Goal: Task Accomplishment & Management: Manage account settings

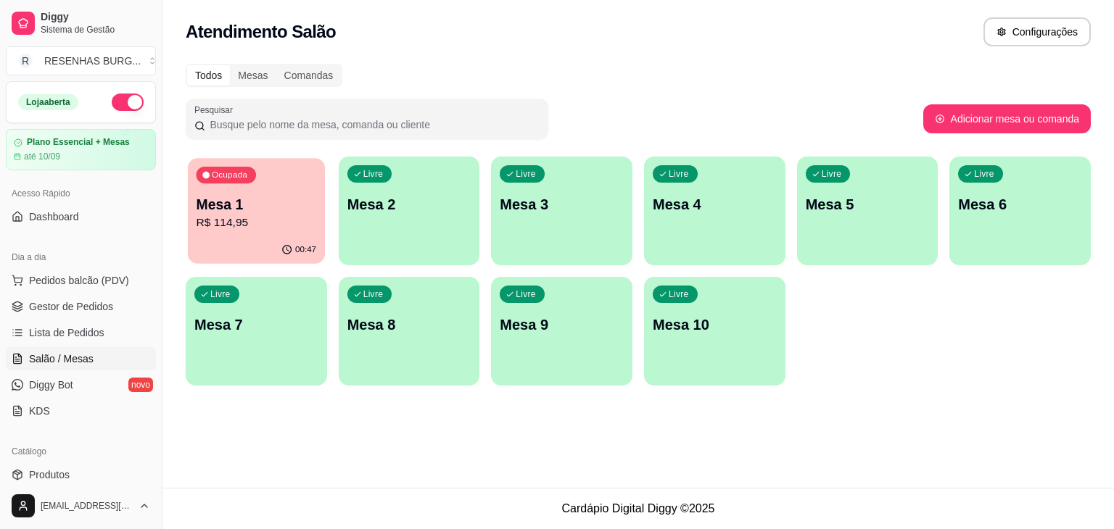
click at [300, 226] on p "R$ 114,95" at bounding box center [256, 223] width 120 height 17
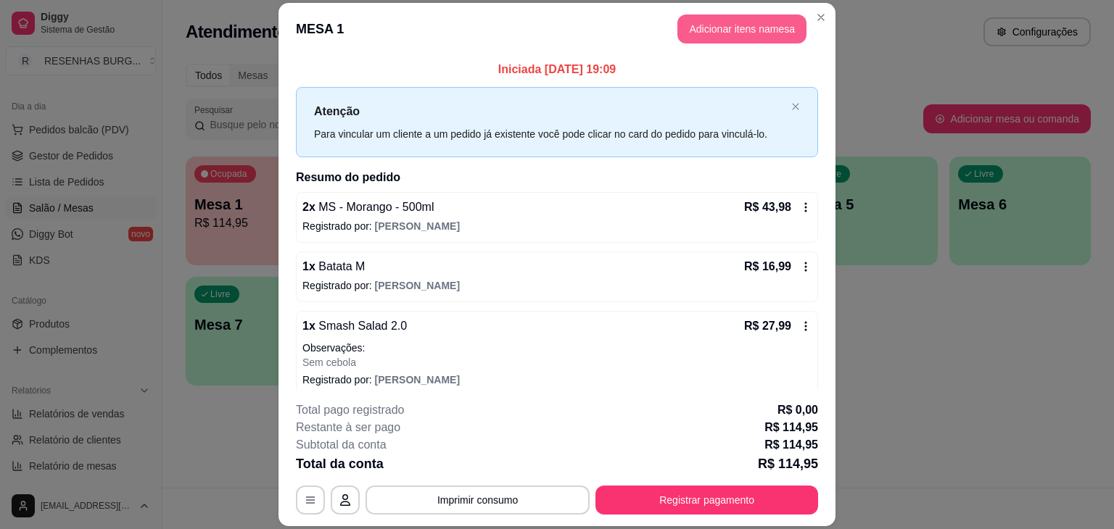
click at [726, 41] on button "Adicionar itens na mesa" at bounding box center [741, 28] width 129 height 29
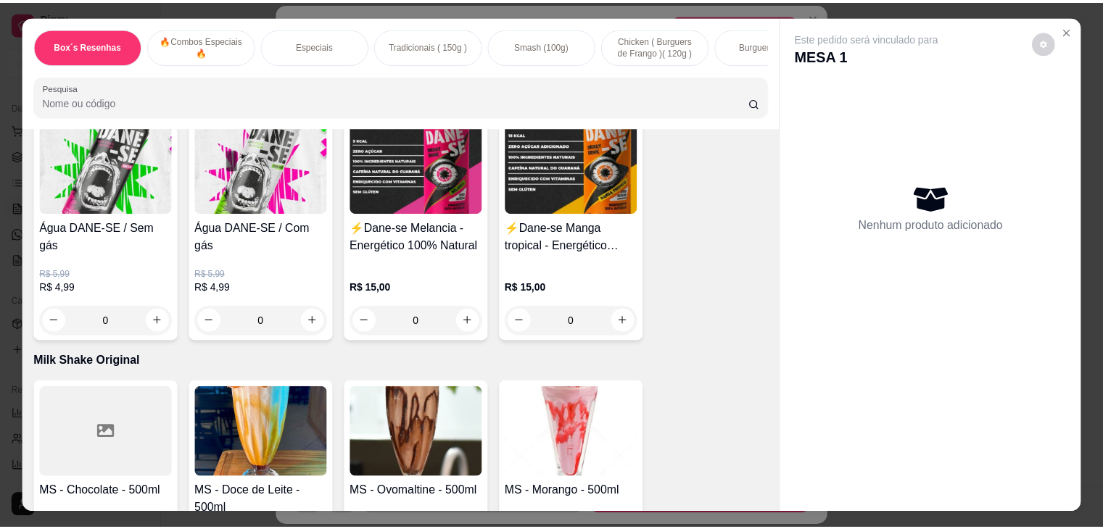
scroll to position [3842, 0]
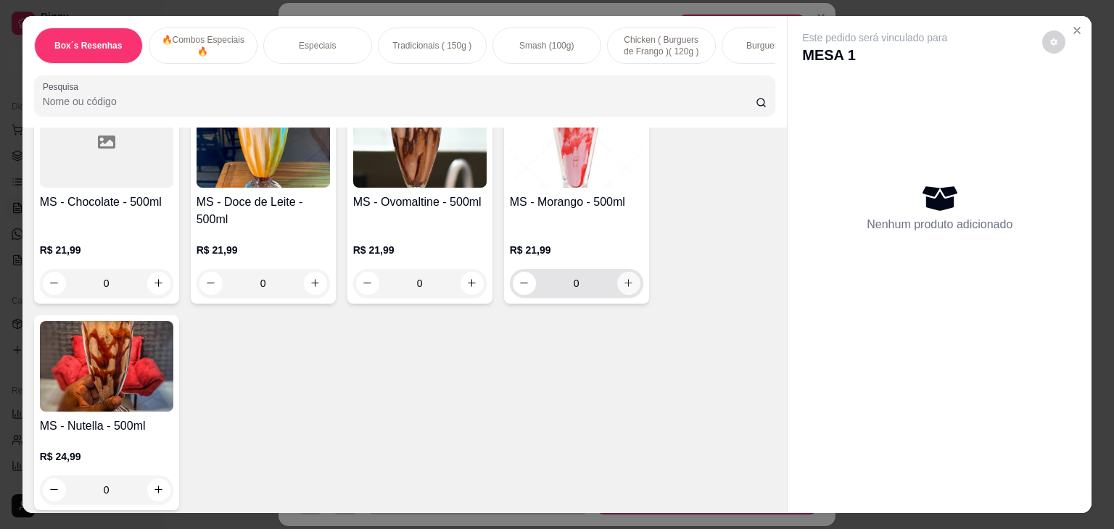
click at [623, 278] on icon "increase-product-quantity" at bounding box center [628, 283] width 11 height 11
type input "1"
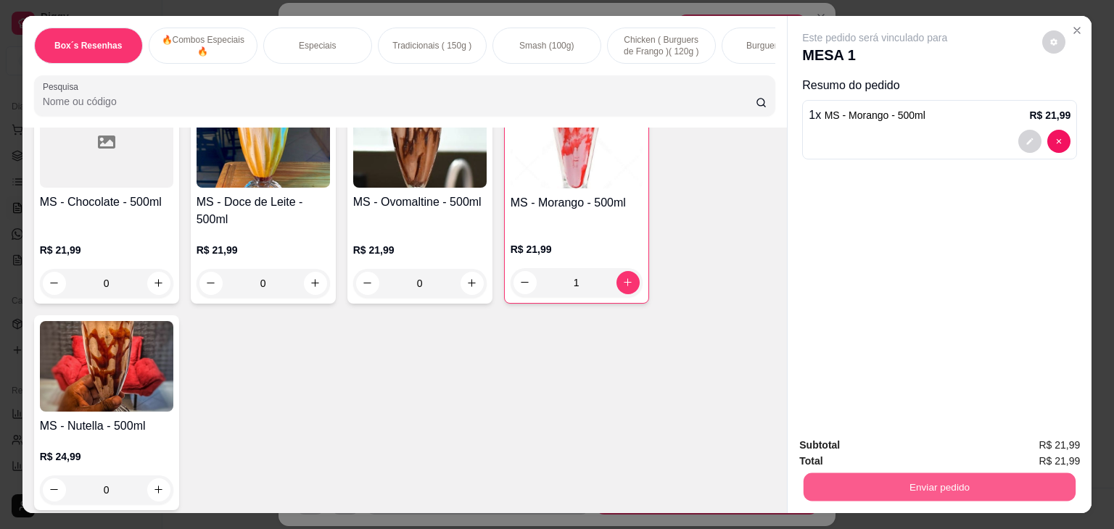
click at [990, 490] on button "Enviar pedido" at bounding box center [939, 487] width 272 height 28
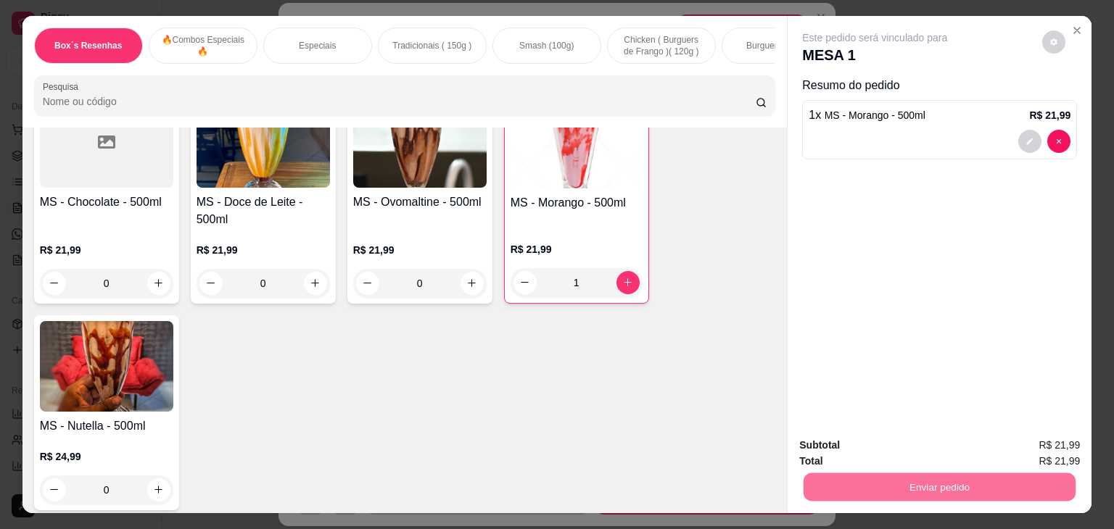
click at [829, 444] on button "Não registrar e enviar pedido" at bounding box center [891, 446] width 151 height 28
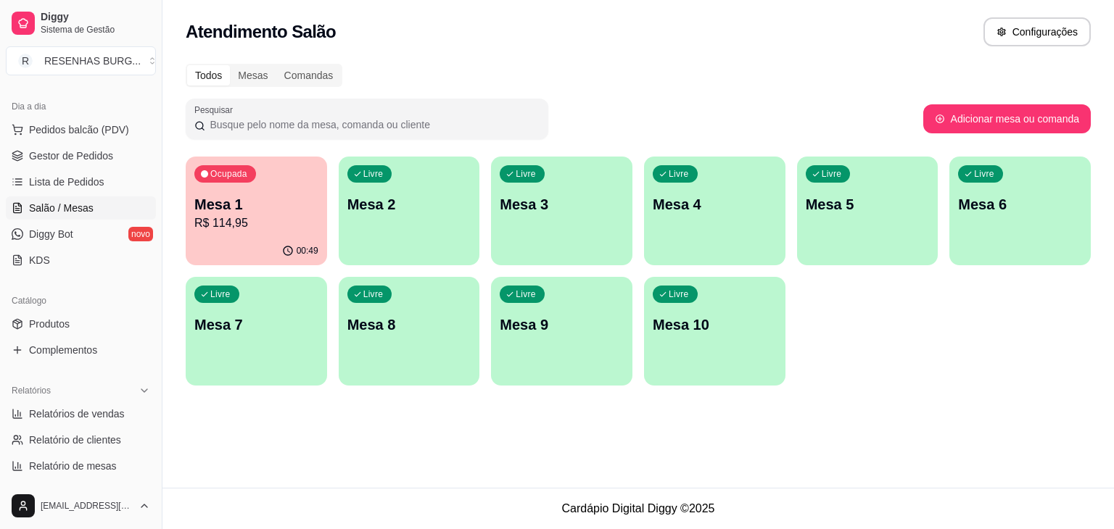
click at [268, 220] on p "R$ 114,95" at bounding box center [256, 223] width 124 height 17
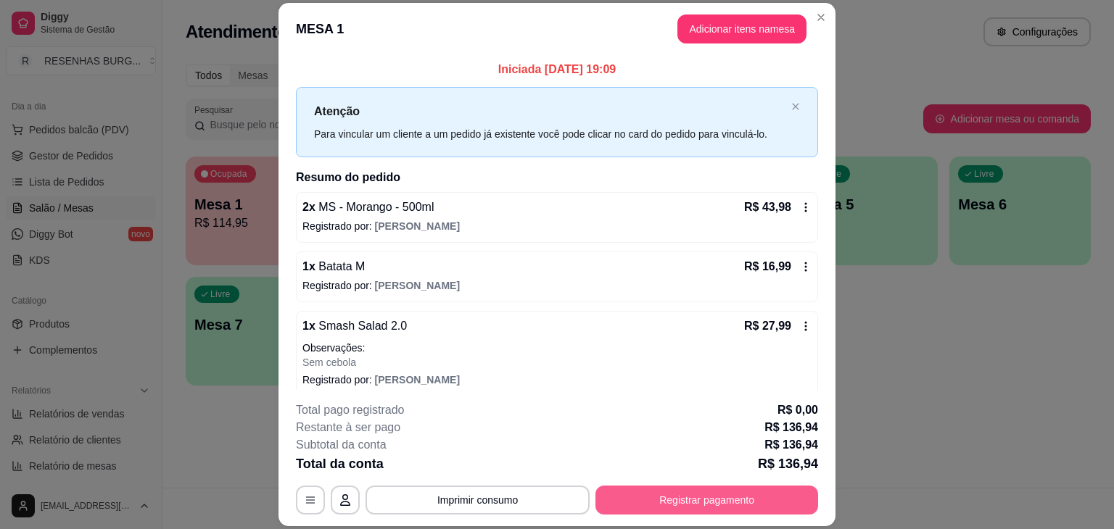
click at [708, 510] on button "Registrar pagamento" at bounding box center [706, 500] width 223 height 29
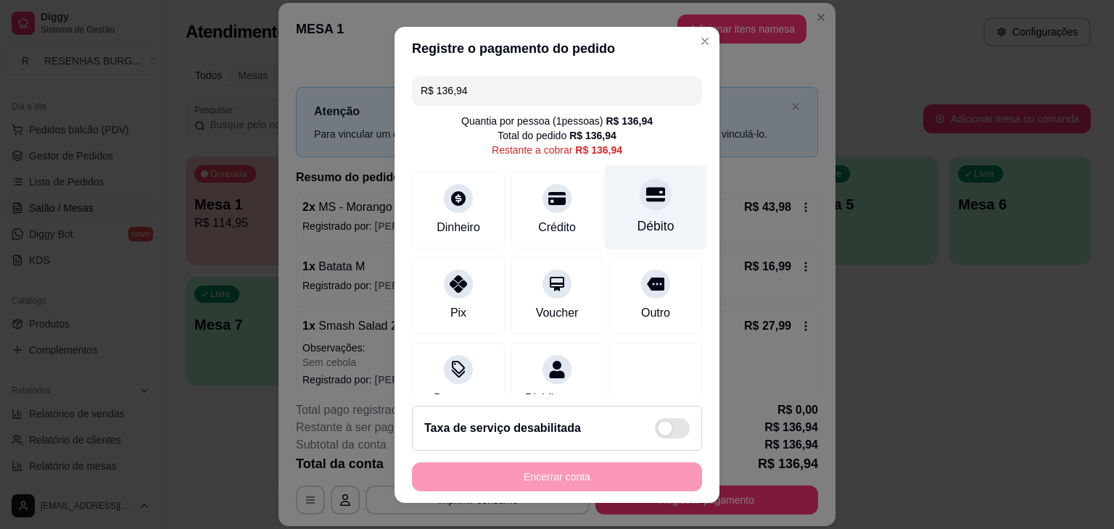
click at [607, 201] on div "Débito" at bounding box center [656, 207] width 102 height 85
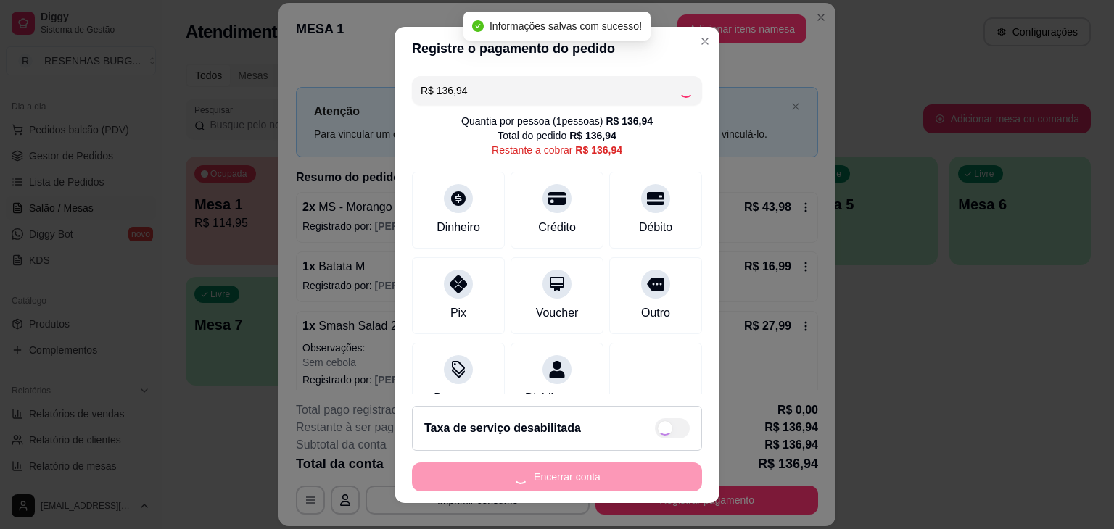
type input "R$ 0,00"
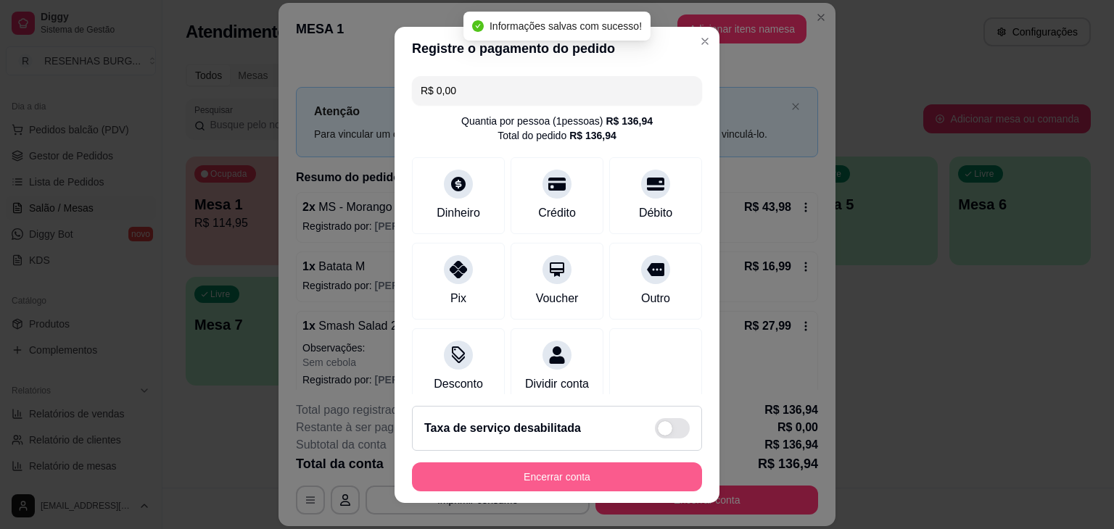
click at [640, 476] on button "Encerrar conta" at bounding box center [557, 477] width 290 height 29
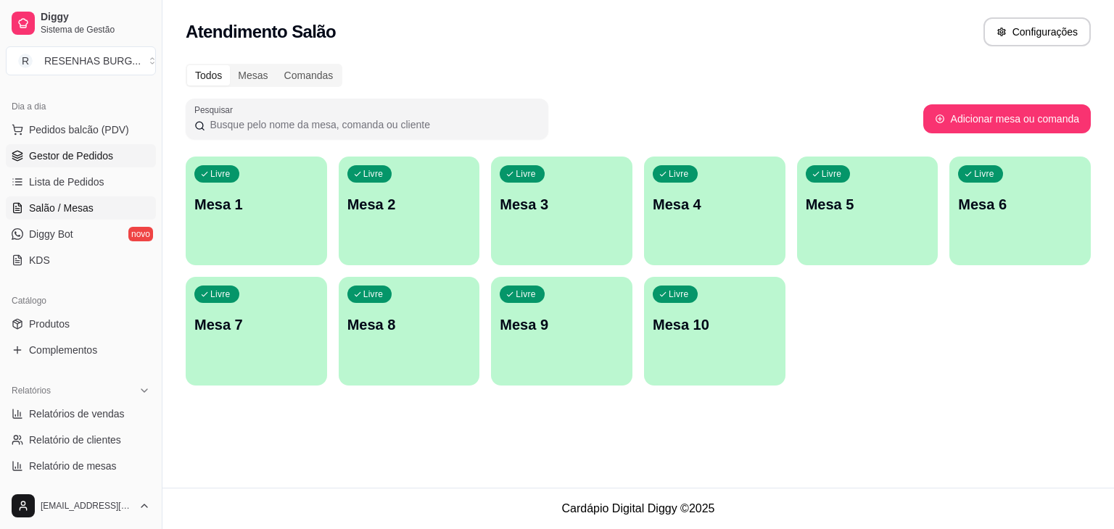
click at [94, 163] on link "Gestor de Pedidos" at bounding box center [81, 155] width 150 height 23
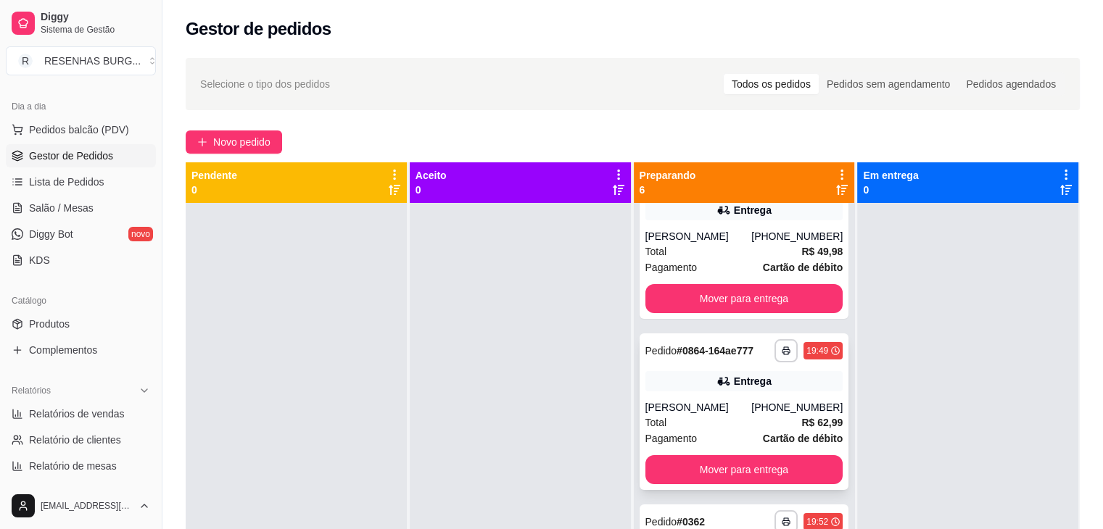
scroll to position [145, 0]
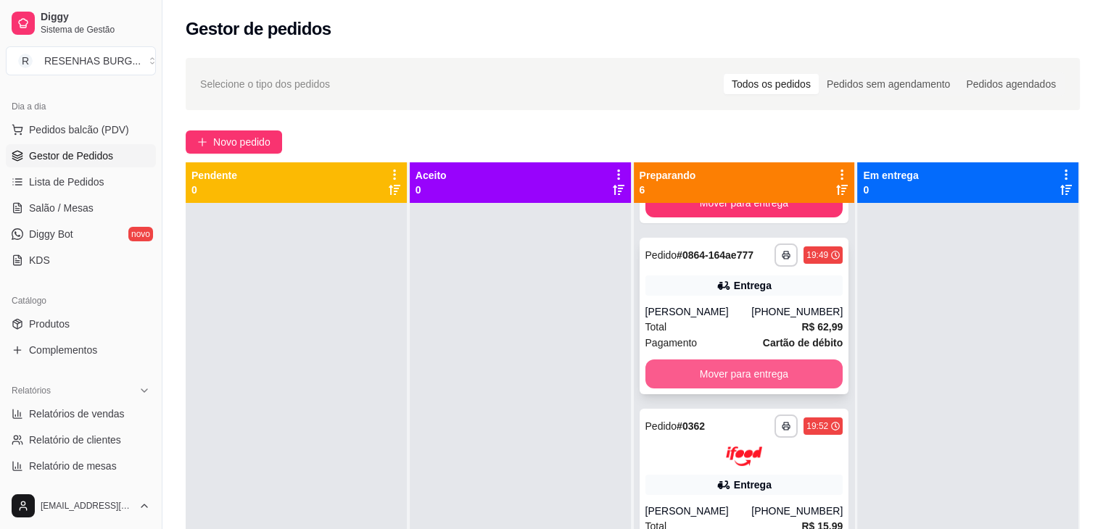
click at [739, 376] on button "Mover para entrega" at bounding box center [744, 374] width 198 height 29
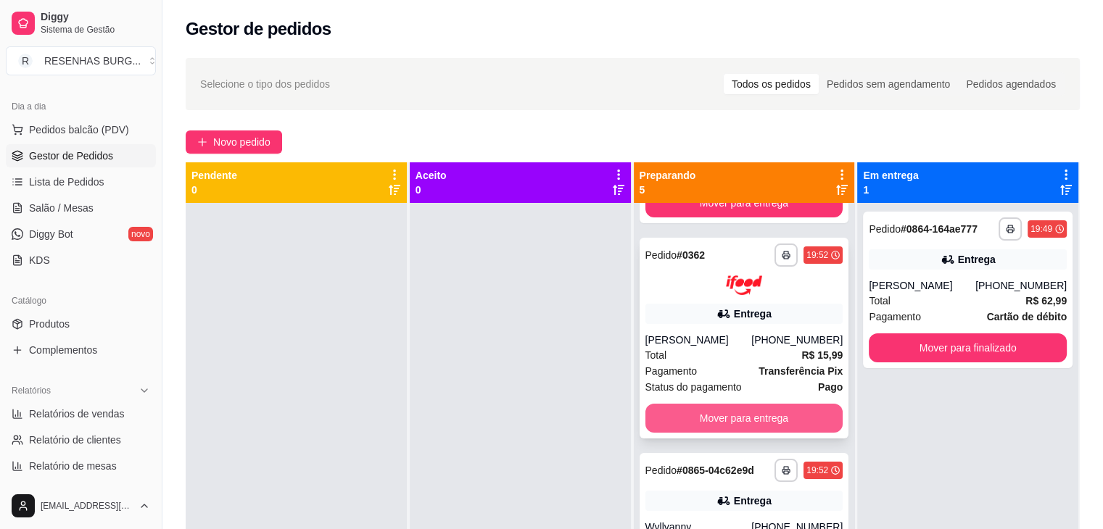
click at [731, 421] on button "Mover para entrega" at bounding box center [744, 418] width 198 height 29
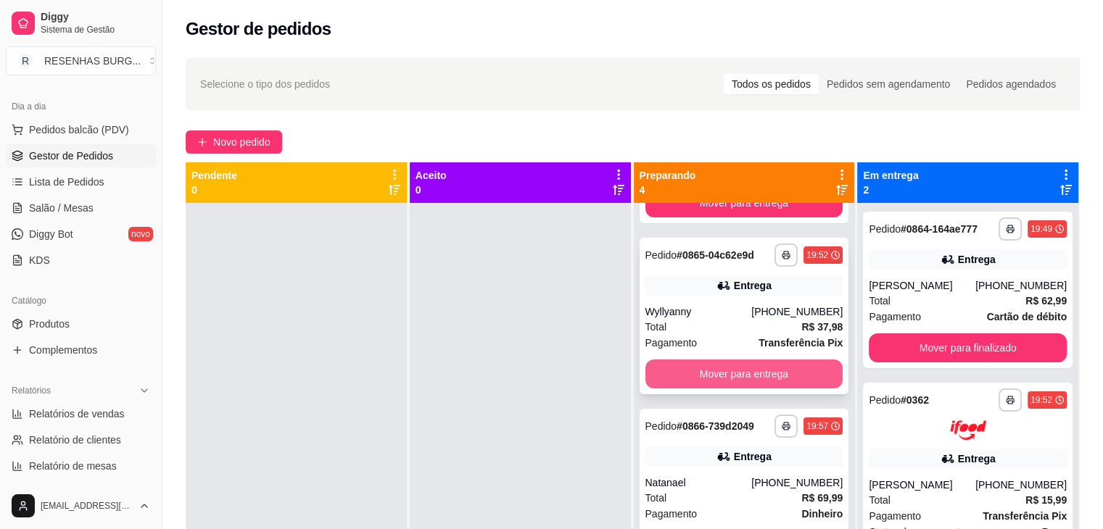
click at [768, 375] on button "Mover para entrega" at bounding box center [744, 374] width 198 height 29
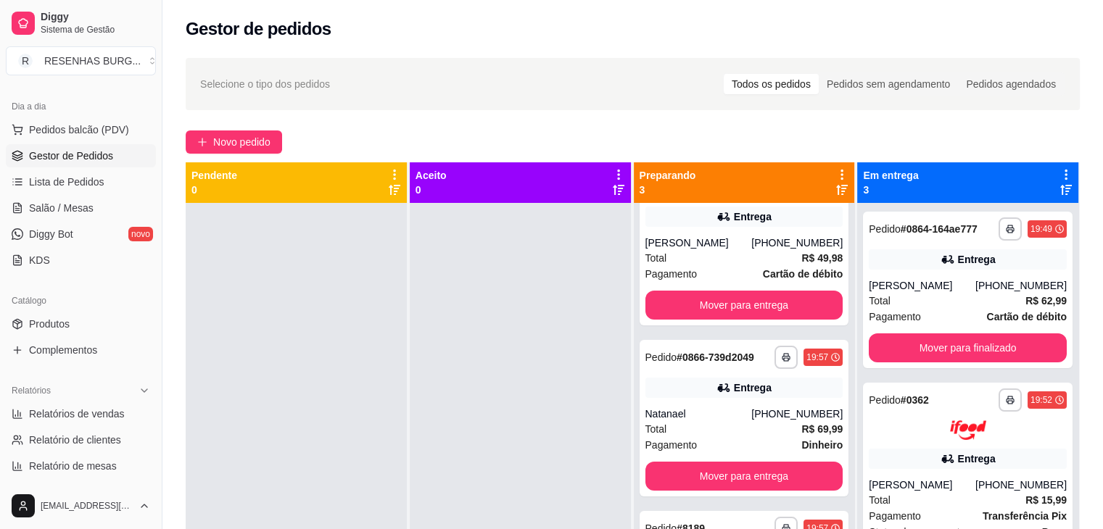
scroll to position [43, 0]
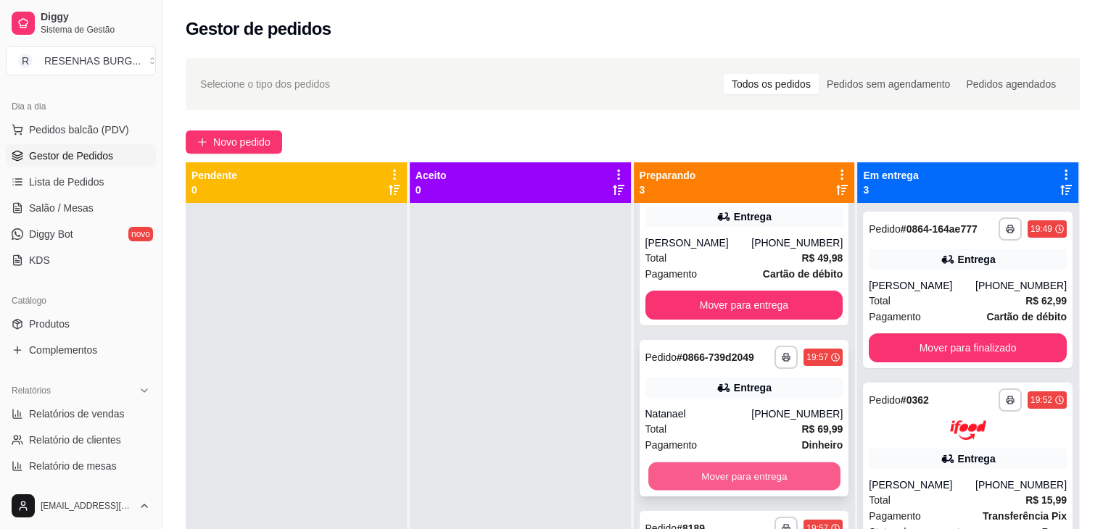
click at [705, 470] on button "Mover para entrega" at bounding box center [744, 477] width 192 height 28
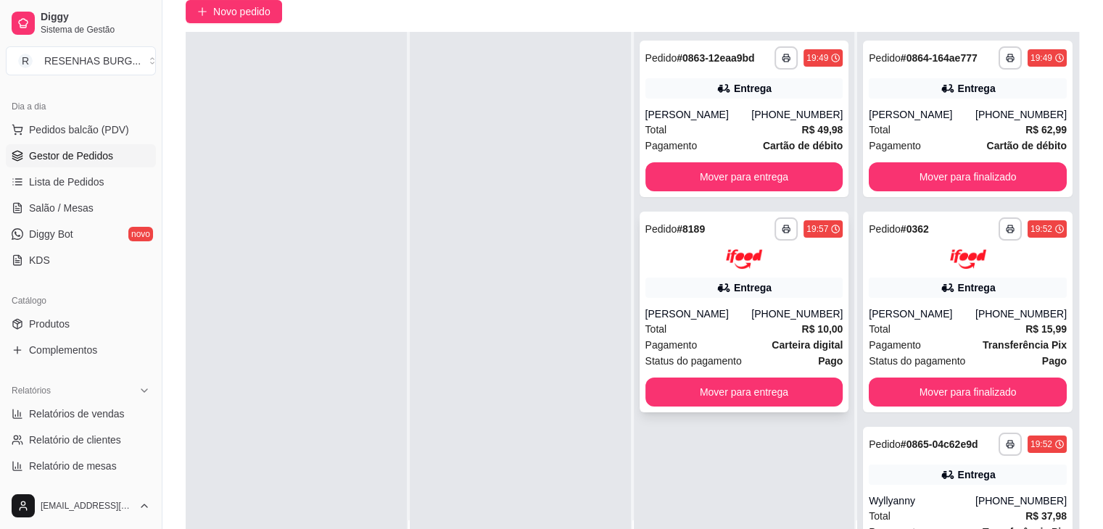
scroll to position [145, 0]
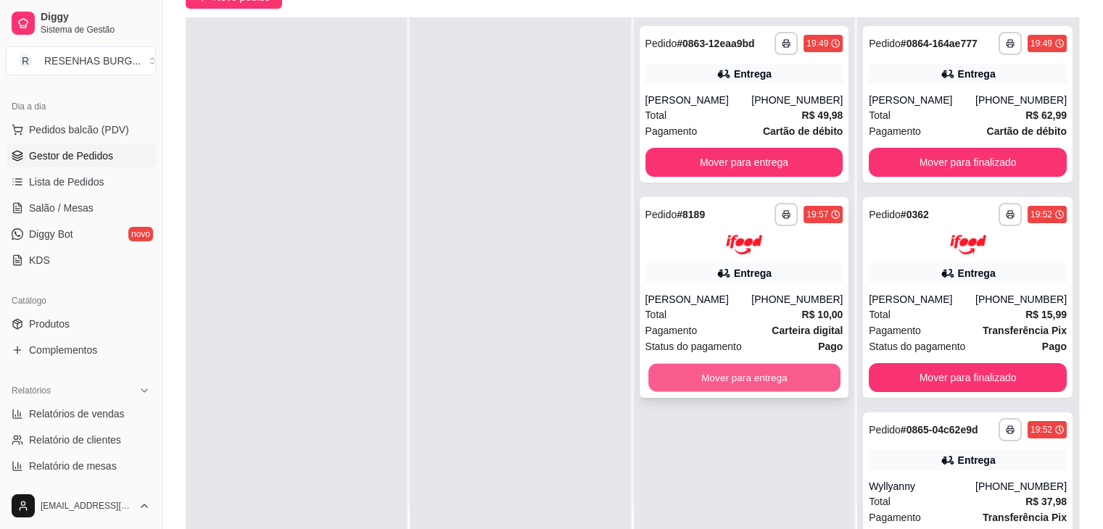
click at [739, 376] on button "Mover para entrega" at bounding box center [744, 377] width 192 height 28
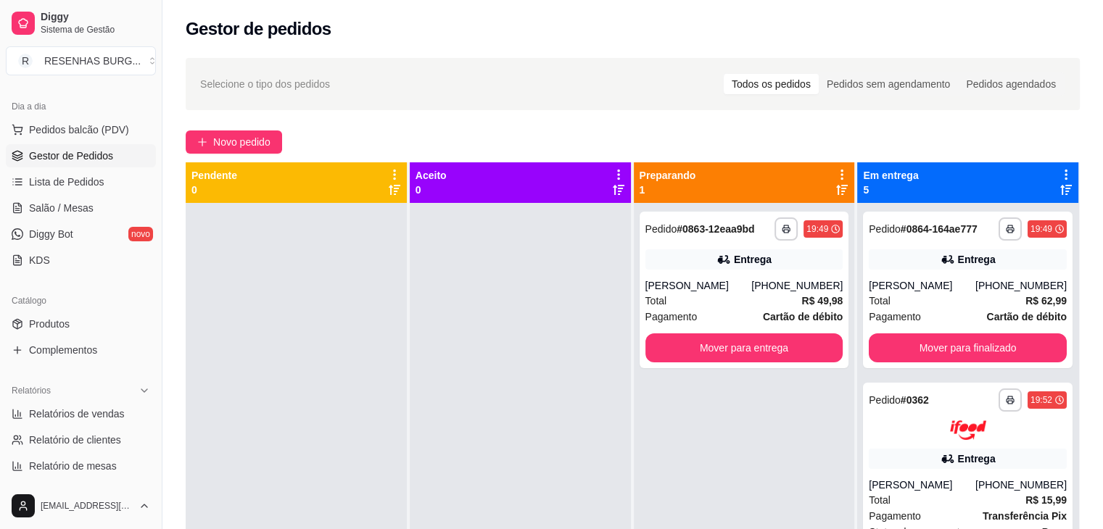
scroll to position [0, 0]
click at [86, 323] on link "Produtos" at bounding box center [81, 323] width 150 height 23
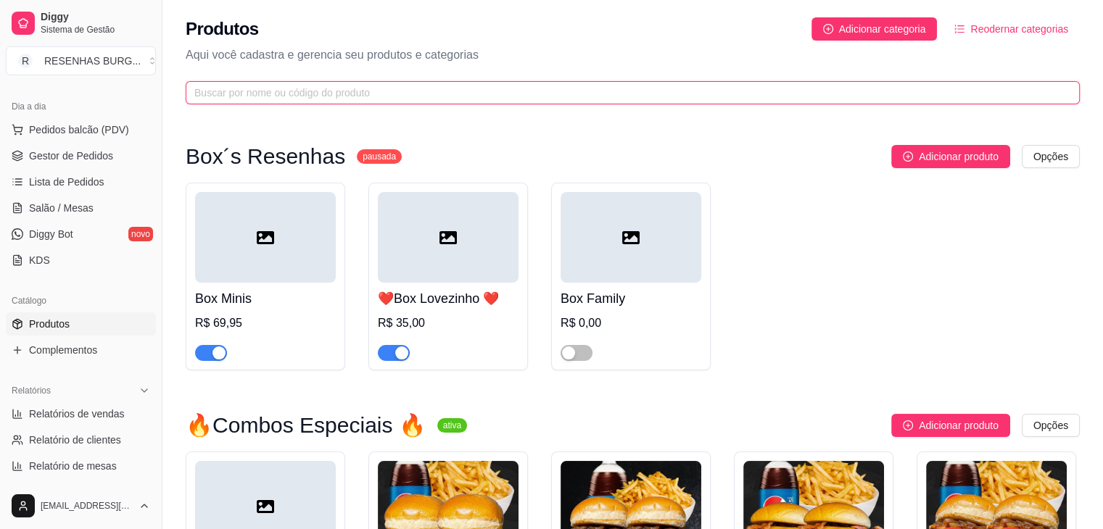
click at [452, 95] on input "text" at bounding box center [626, 93] width 865 height 16
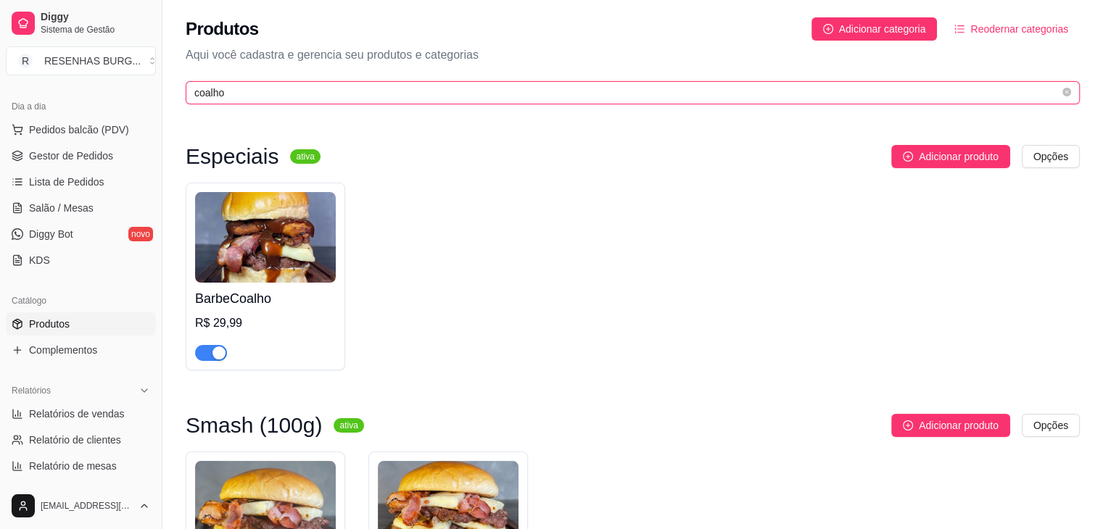
type input "coalho"
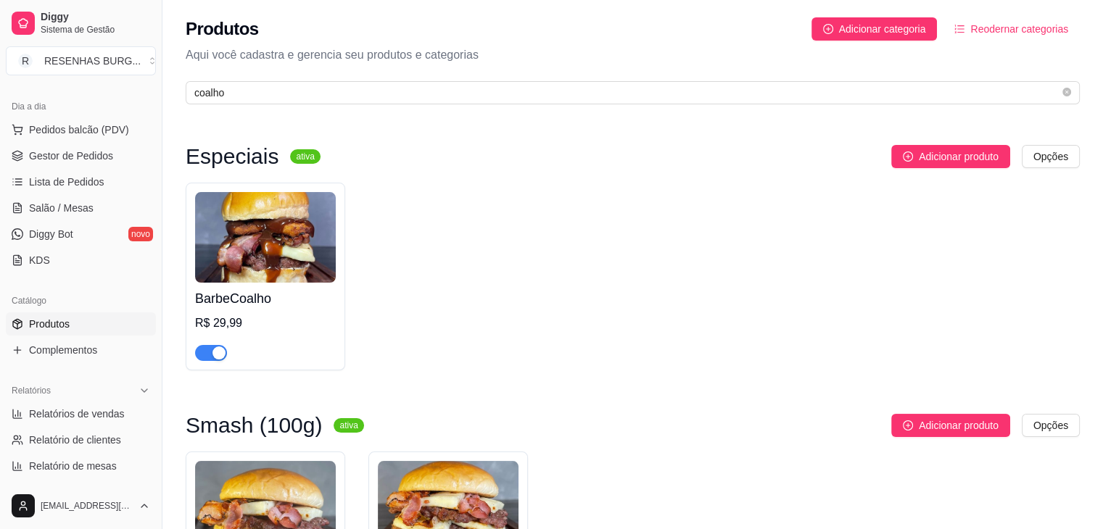
click at [210, 350] on span "button" at bounding box center [211, 353] width 32 height 16
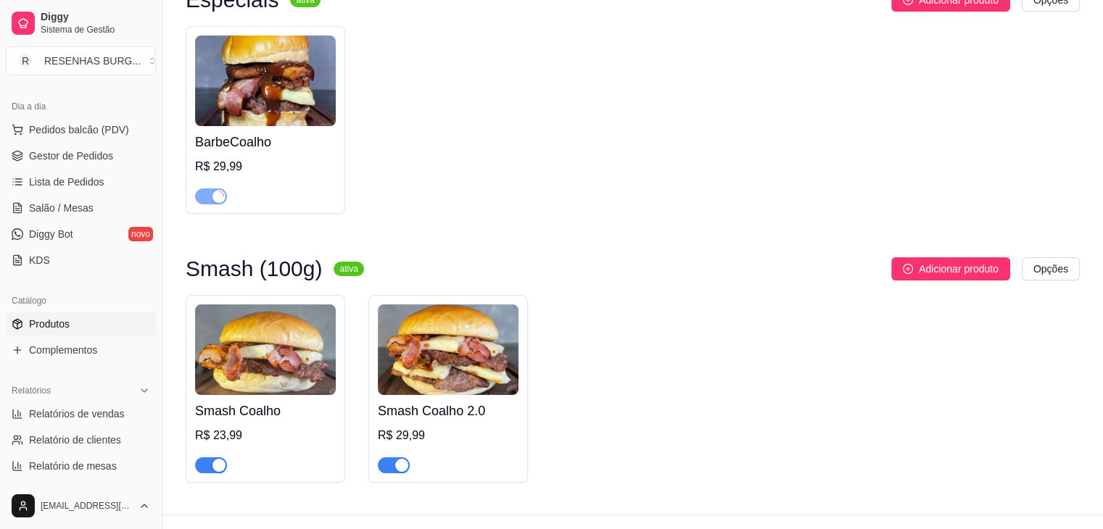
scroll to position [185, 0]
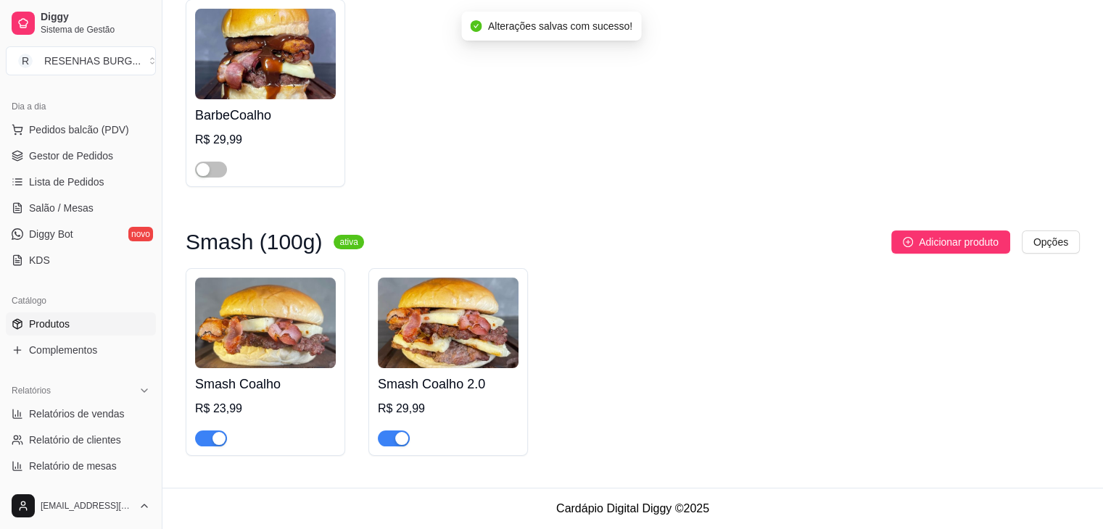
click at [209, 434] on span "button" at bounding box center [211, 439] width 32 height 16
click at [398, 437] on div "button" at bounding box center [401, 438] width 13 height 13
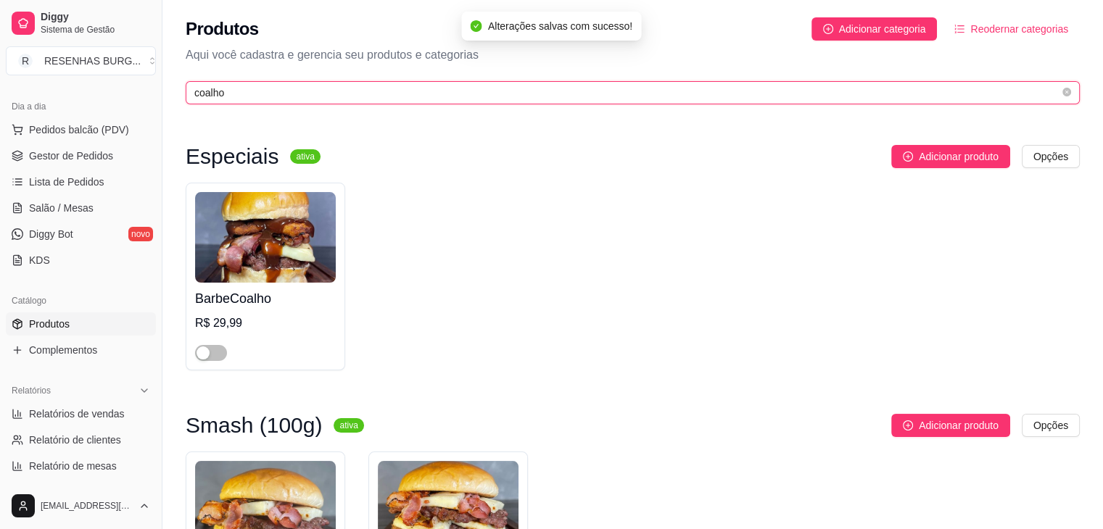
drag, startPoint x: 238, startPoint y: 94, endPoint x: 150, endPoint y: 118, distance: 91.1
click at [150, 118] on div "Diggy Sistema de Gestão R RESENHAS BURG ... Loja aberta Plano Essencial + Mesas…" at bounding box center [551, 356] width 1103 height 713
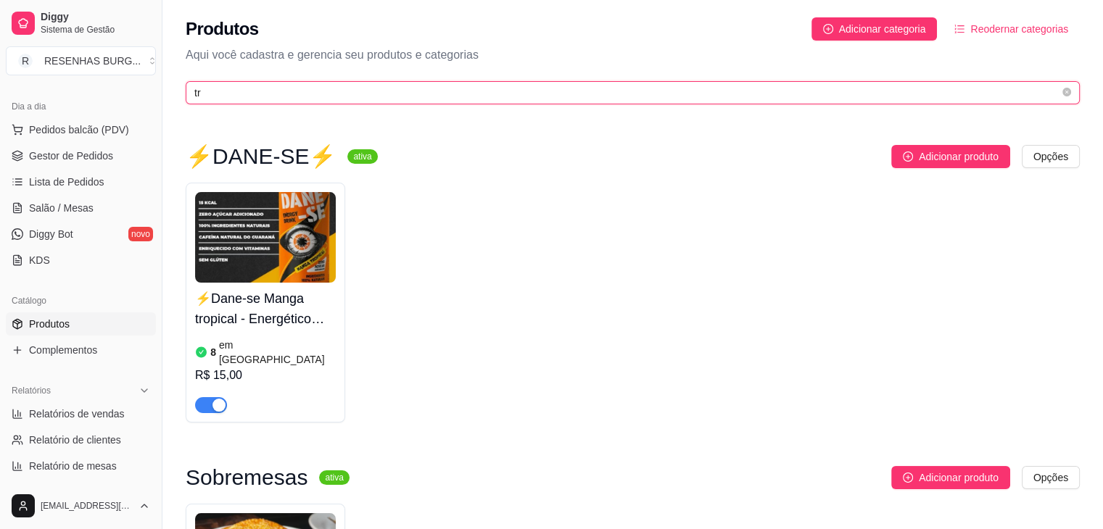
type input "t"
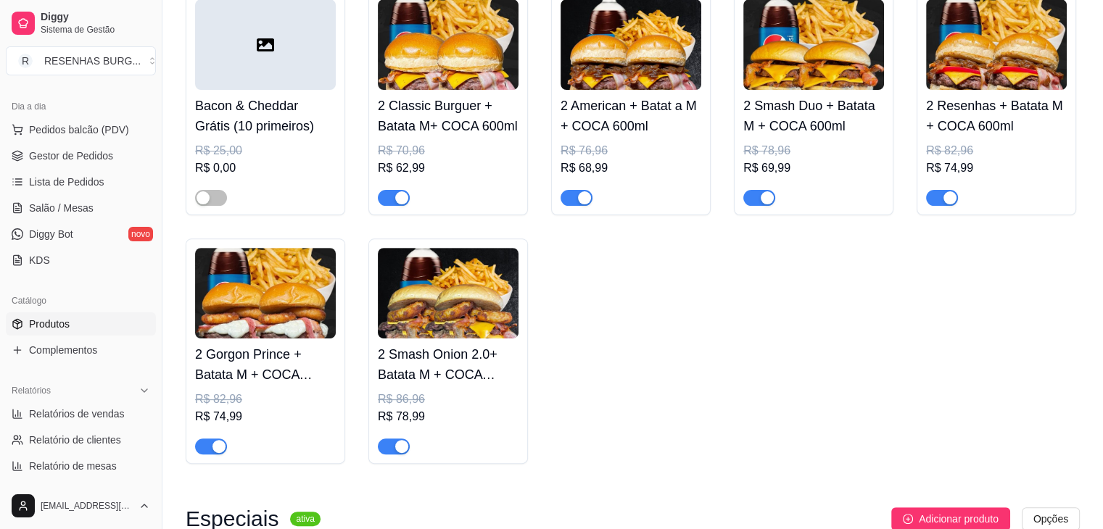
scroll to position [362, 0]
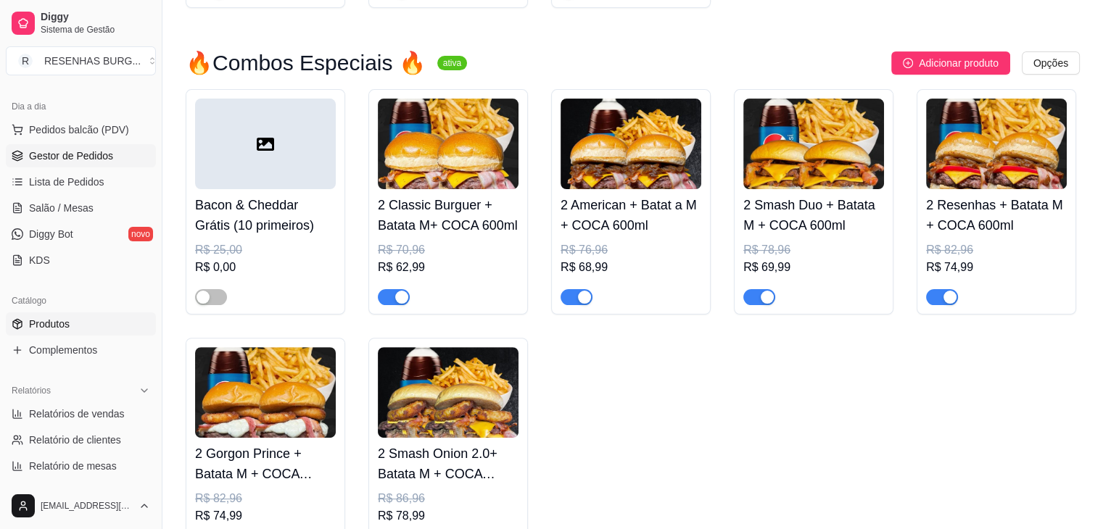
click at [82, 151] on span "Gestor de Pedidos" at bounding box center [71, 156] width 84 height 14
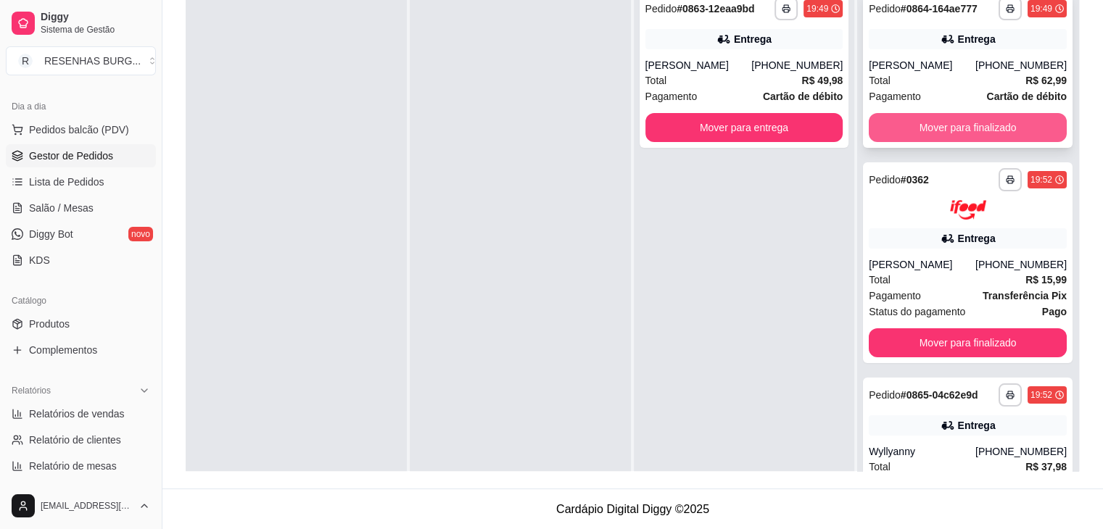
click at [963, 120] on button "Mover para finalizado" at bounding box center [967, 127] width 198 height 29
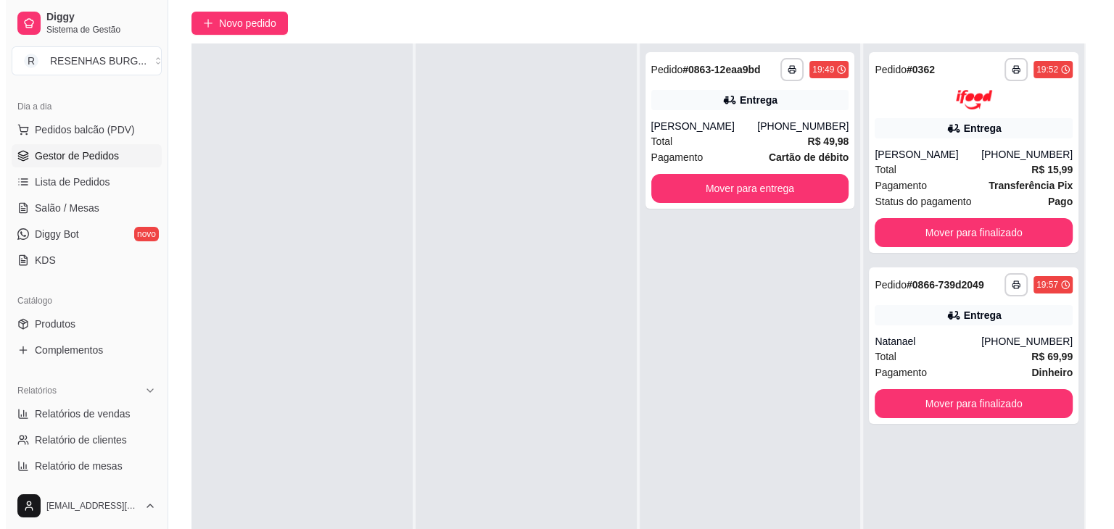
scroll to position [145, 0]
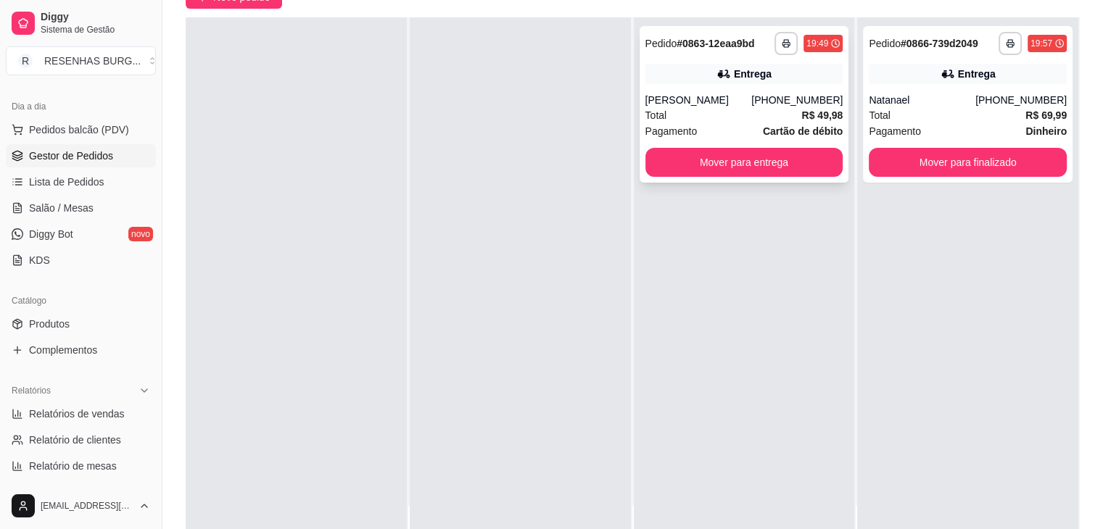
click at [741, 101] on div "[PERSON_NAME]" at bounding box center [698, 100] width 107 height 14
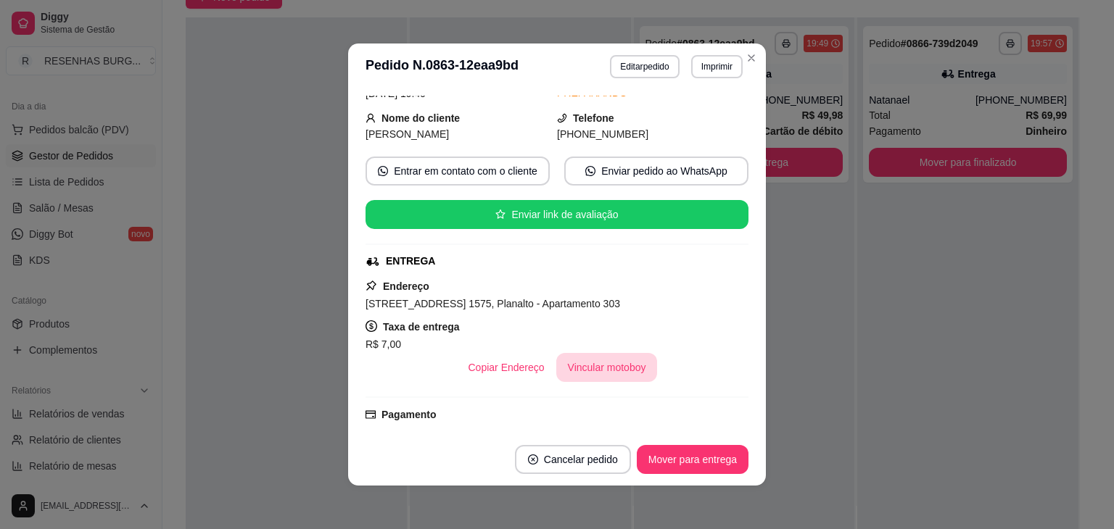
click at [613, 363] on button "Vincular motoboy" at bounding box center [606, 367] width 101 height 29
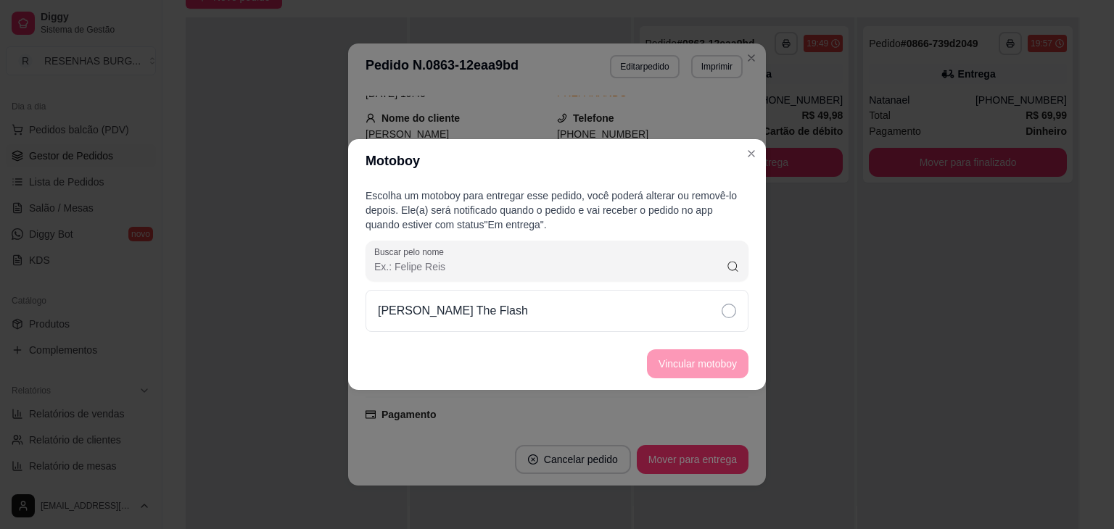
click at [685, 319] on div "[PERSON_NAME] The Flash" at bounding box center [556, 311] width 383 height 42
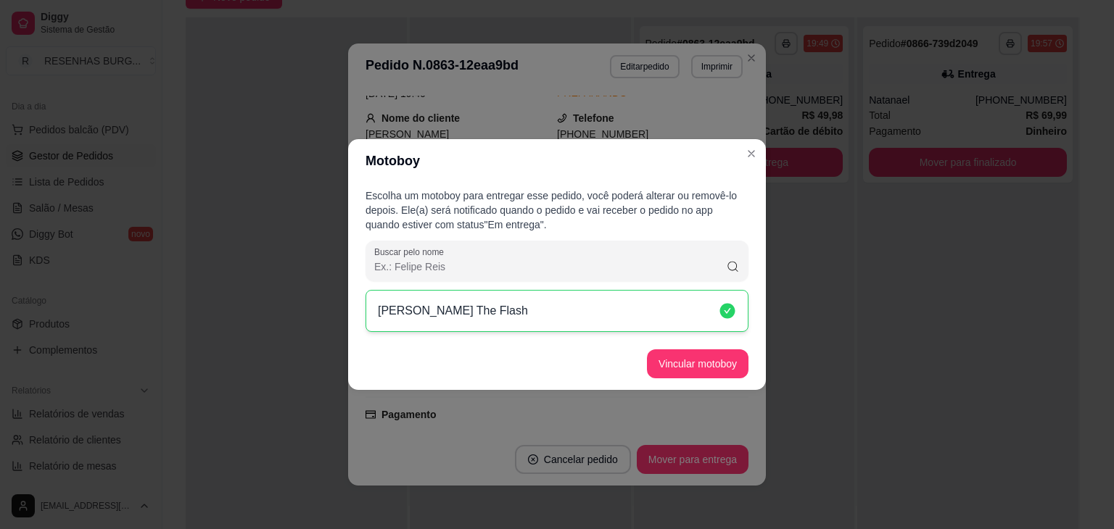
click at [691, 352] on button "Vincular motoboy" at bounding box center [697, 363] width 101 height 29
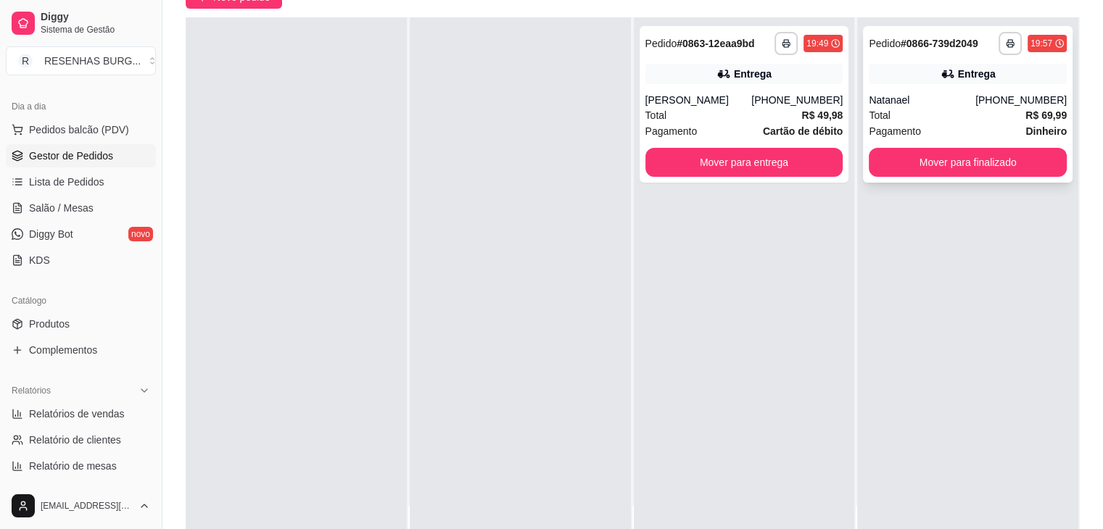
click at [900, 107] on div "Natanael" at bounding box center [921, 100] width 107 height 14
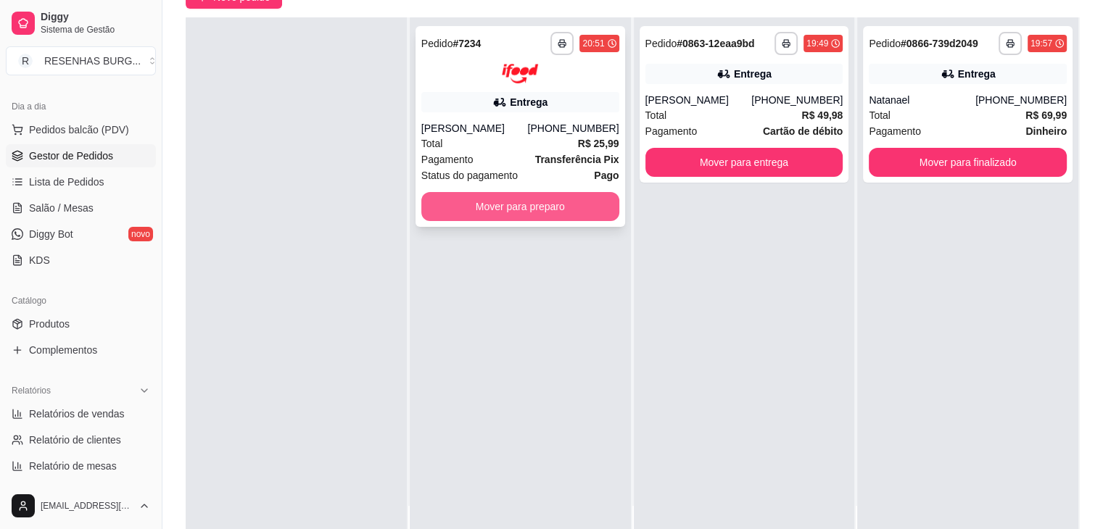
click at [501, 204] on button "Mover para preparo" at bounding box center [520, 206] width 198 height 29
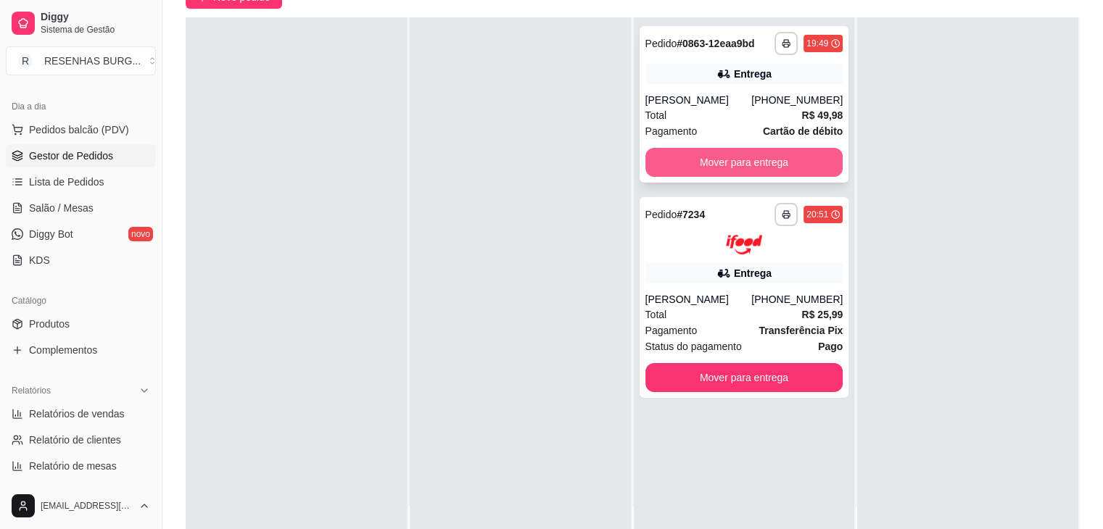
click at [738, 159] on button "Mover para entrega" at bounding box center [744, 162] width 198 height 29
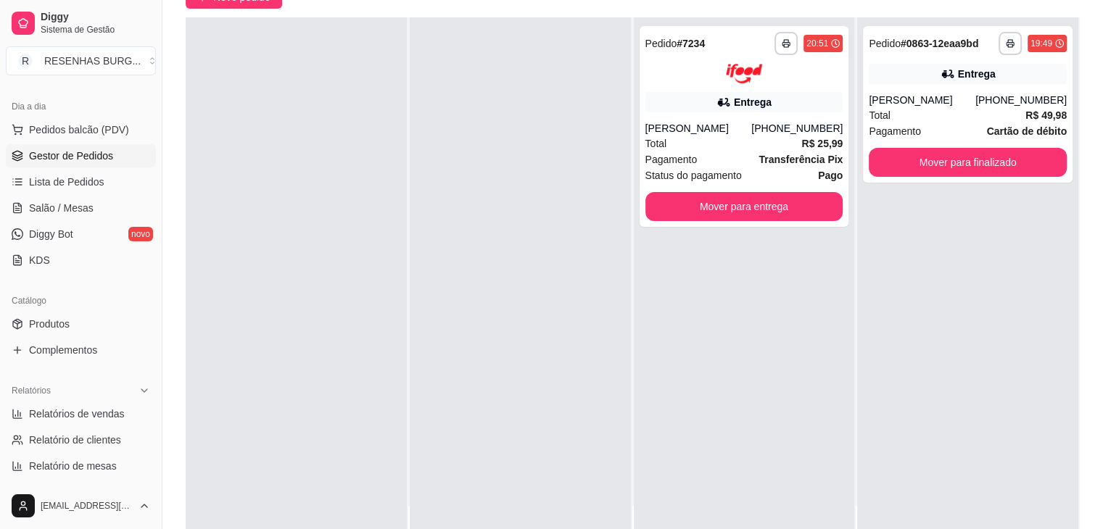
click at [583, 137] on div at bounding box center [520, 281] width 221 height 529
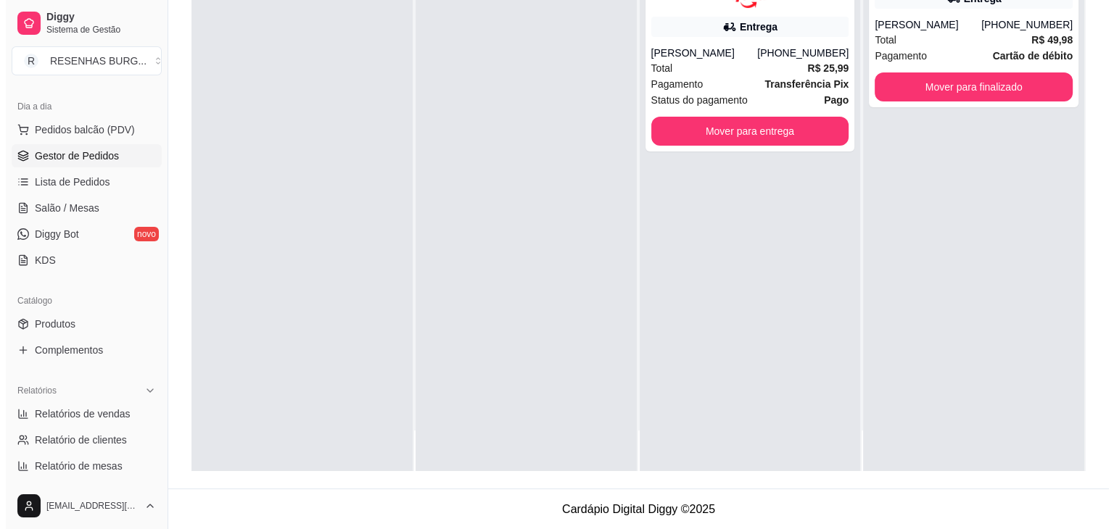
scroll to position [0, 0]
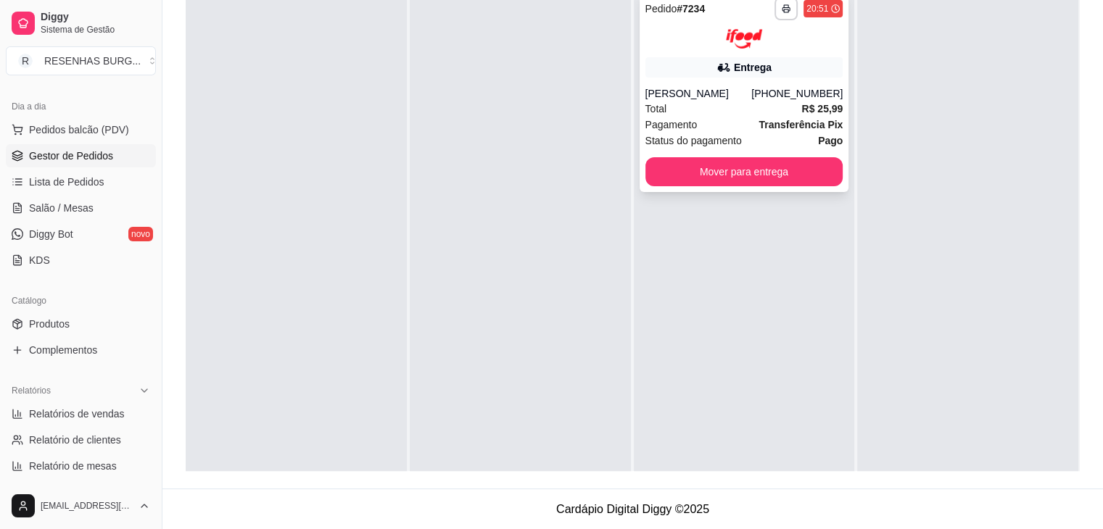
click at [742, 112] on div "Total R$ 25,99" at bounding box center [744, 109] width 198 height 16
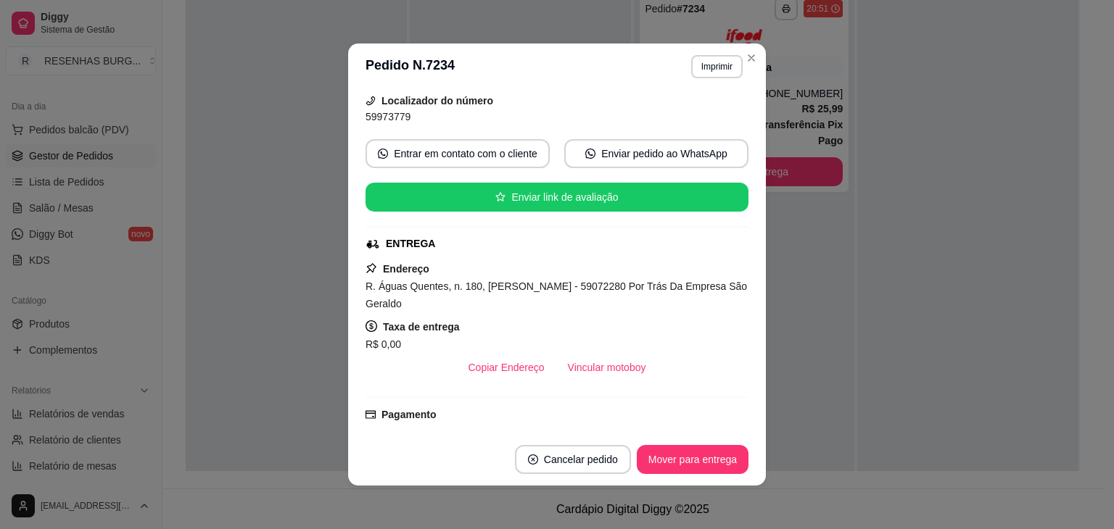
scroll to position [145, 0]
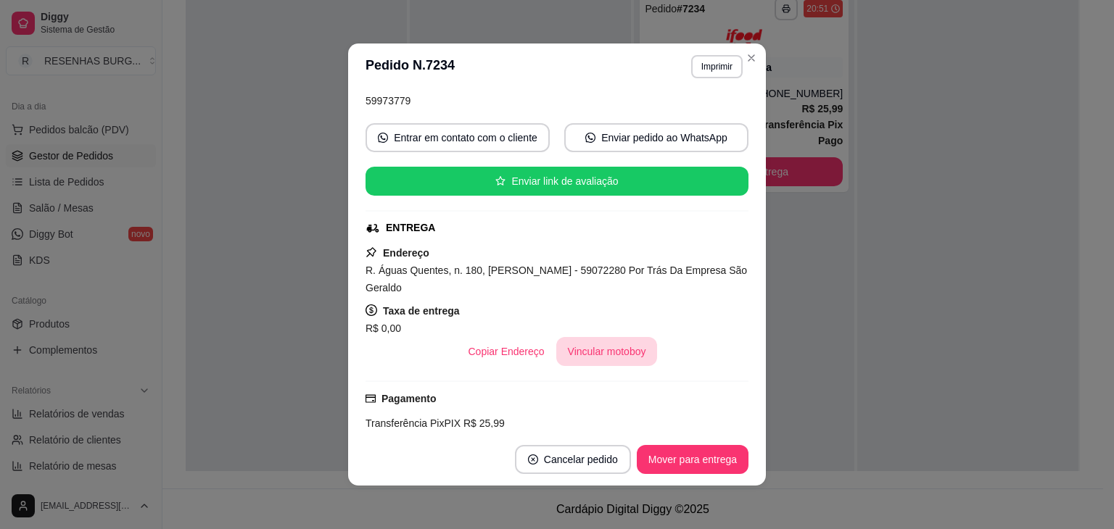
click at [586, 357] on button "Vincular motoboy" at bounding box center [606, 351] width 101 height 29
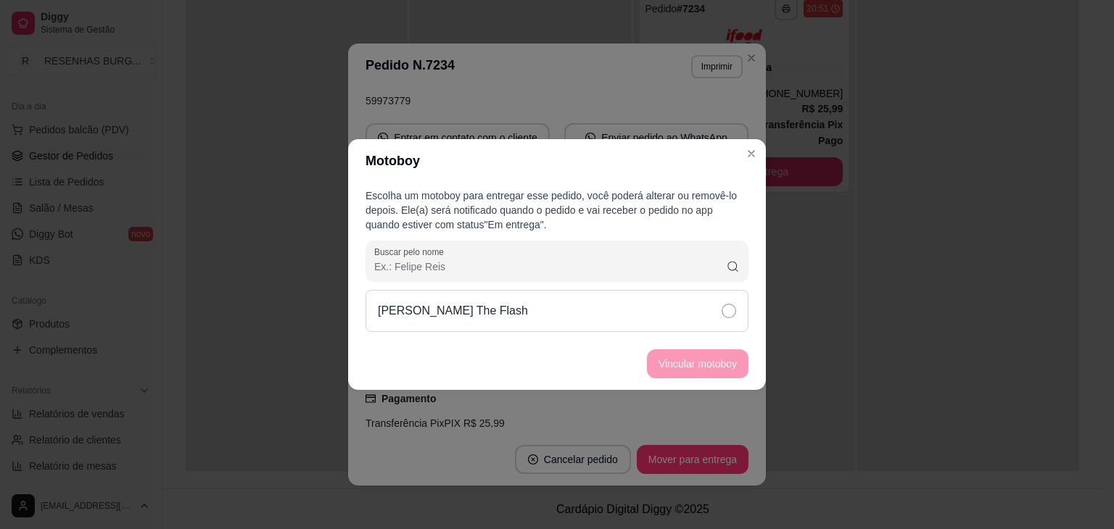
click at [709, 319] on div "[PERSON_NAME] The Flash" at bounding box center [556, 311] width 383 height 42
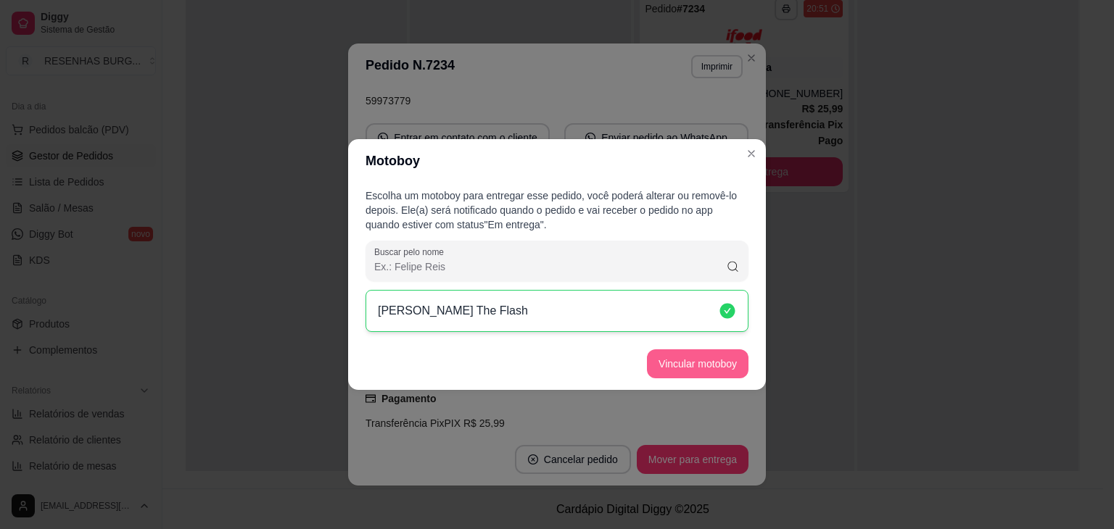
click at [708, 355] on button "Vincular motoboy" at bounding box center [697, 363] width 101 height 29
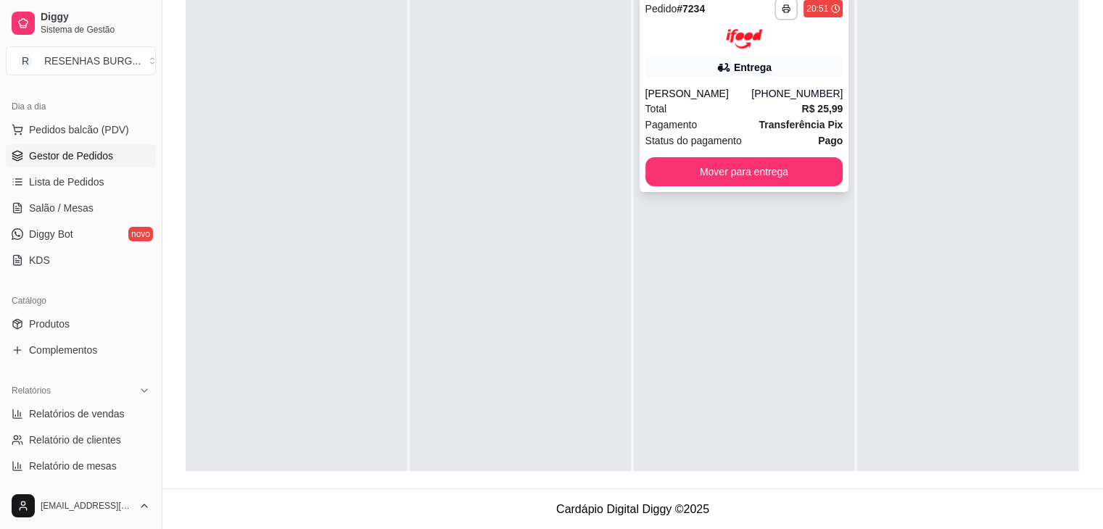
click at [767, 98] on div "[PHONE_NUMBER]" at bounding box center [796, 93] width 91 height 14
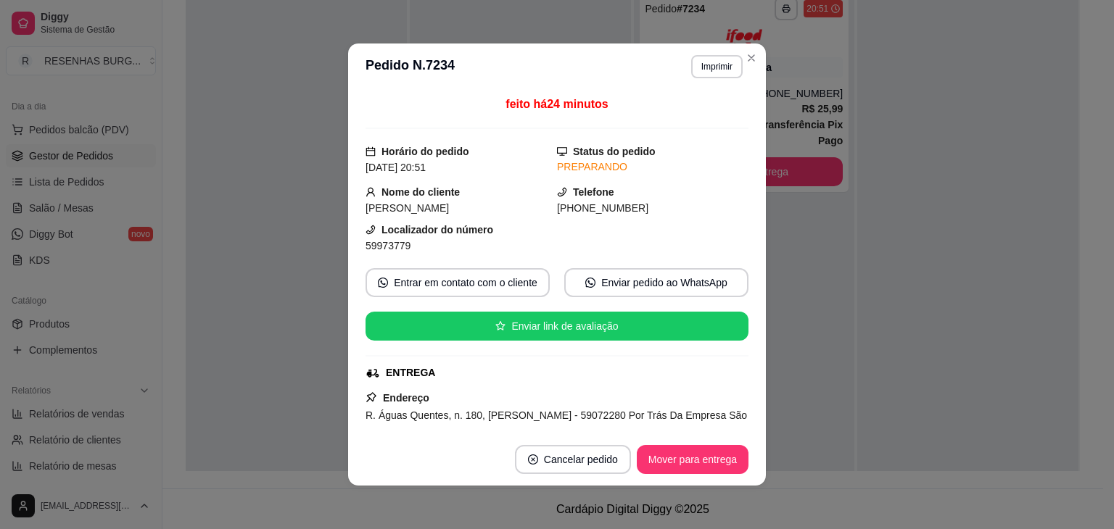
scroll to position [217, 0]
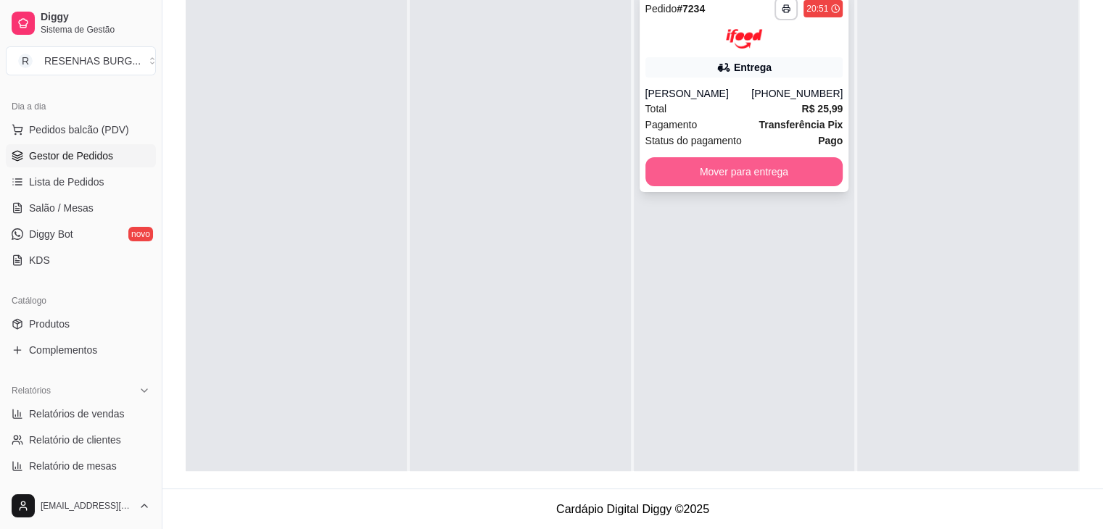
click at [742, 178] on button "Mover para entrega" at bounding box center [744, 171] width 198 height 29
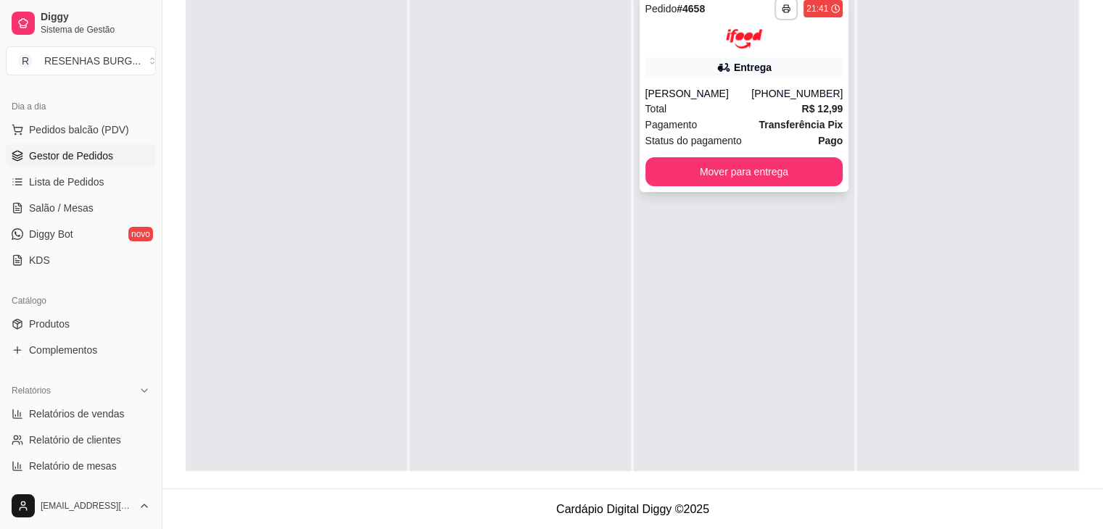
click at [712, 95] on div "[PERSON_NAME]" at bounding box center [698, 93] width 107 height 14
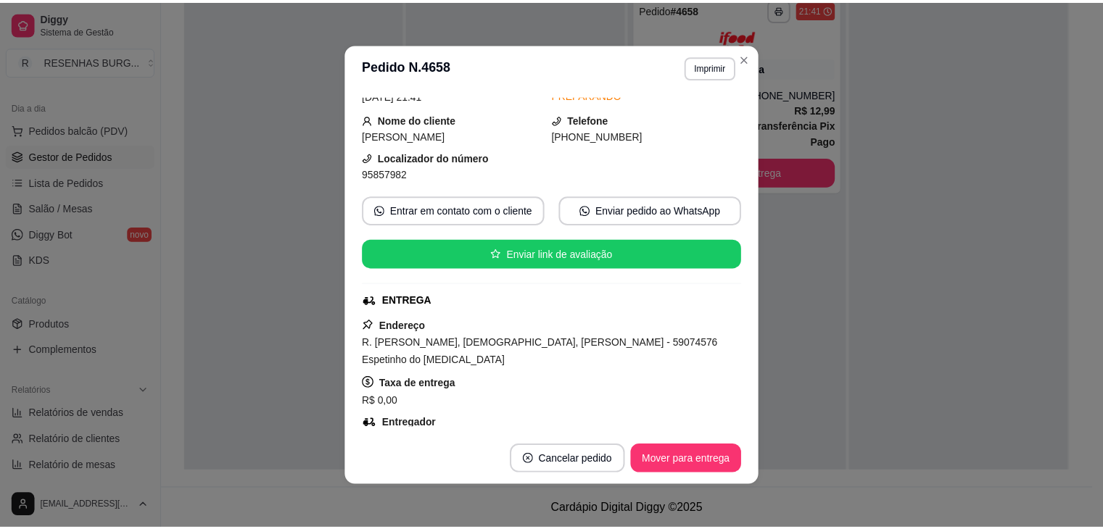
scroll to position [145, 0]
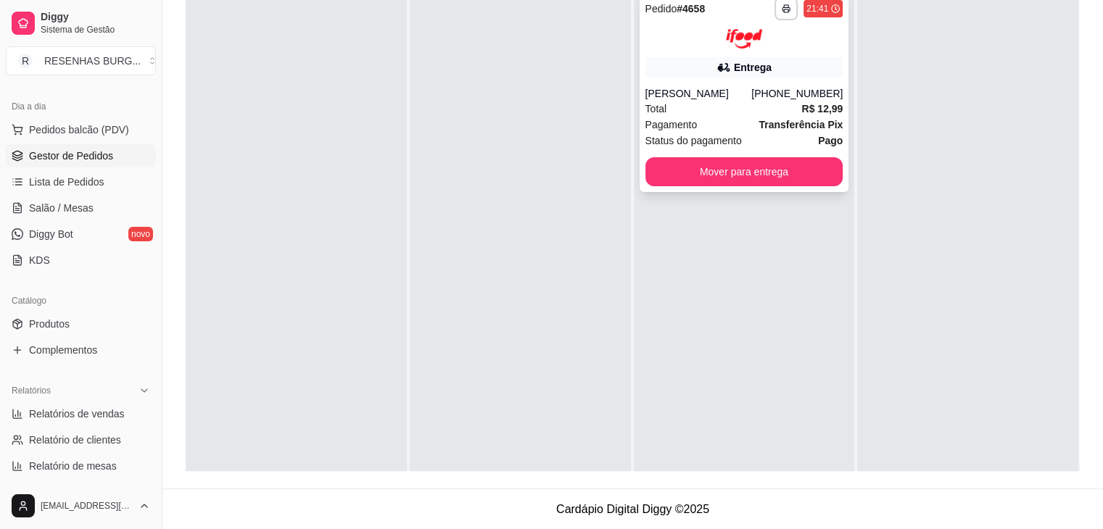
click at [727, 168] on button "Mover para entrega" at bounding box center [744, 171] width 198 height 29
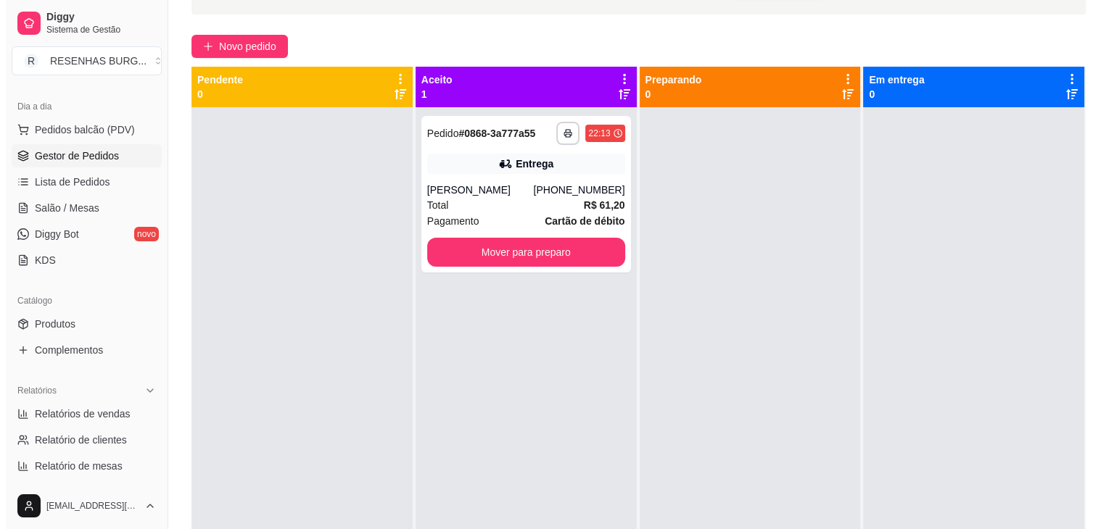
scroll to position [0, 0]
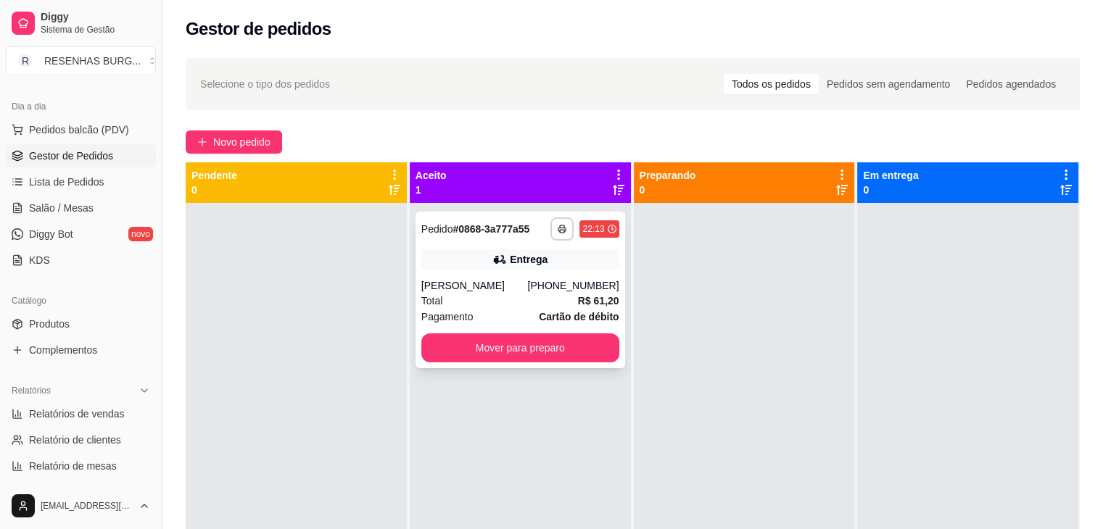
click at [511, 260] on div "Entrega" at bounding box center [529, 259] width 38 height 14
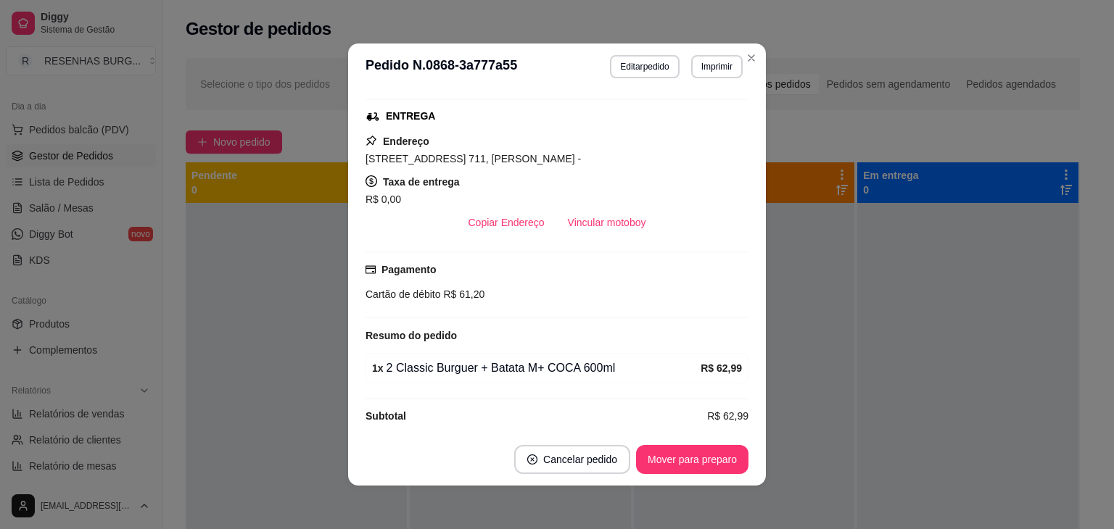
scroll to position [332, 0]
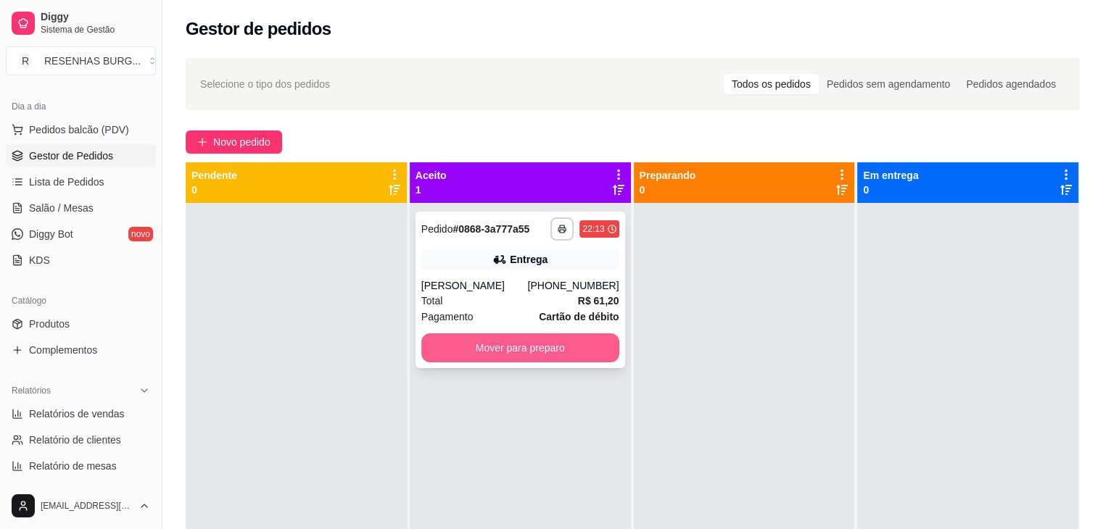
click at [557, 350] on button "Mover para preparo" at bounding box center [520, 347] width 198 height 29
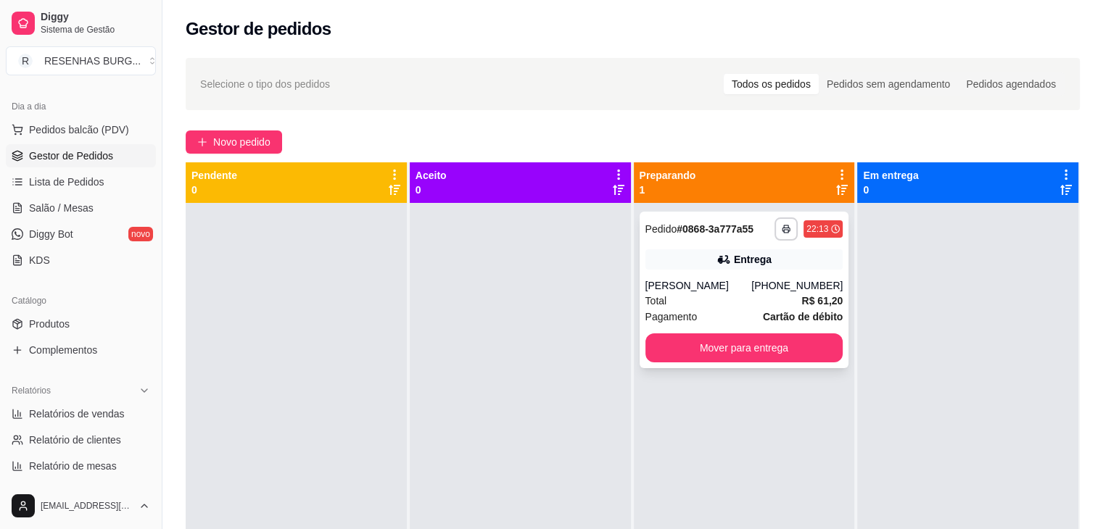
click at [715, 280] on div "[PERSON_NAME]" at bounding box center [698, 285] width 107 height 14
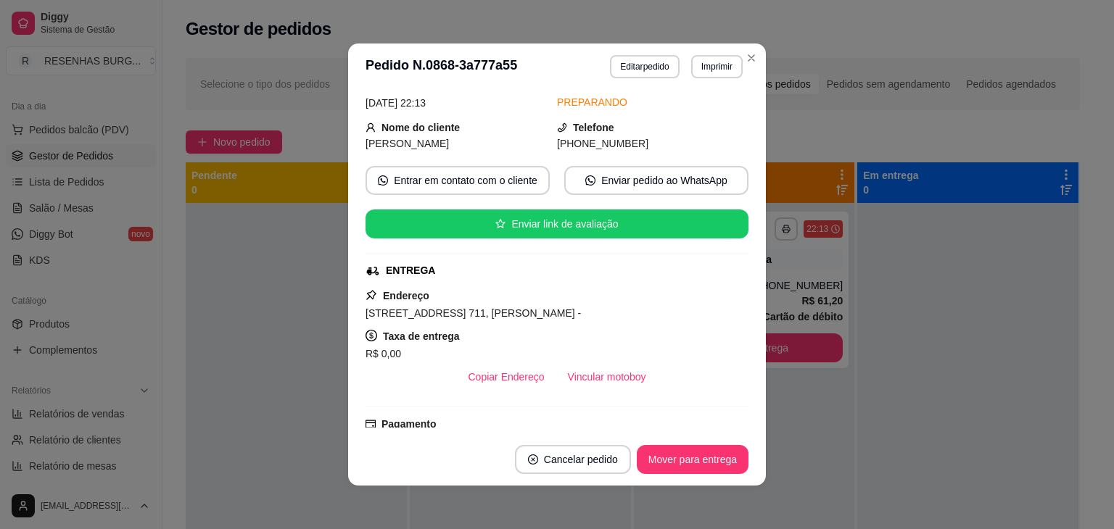
scroll to position [145, 0]
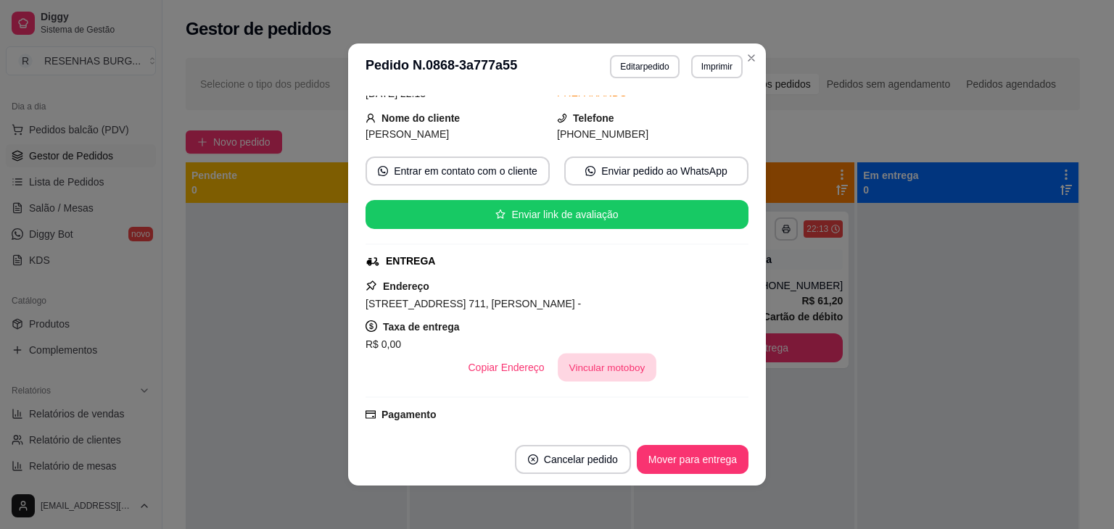
click at [586, 370] on button "Vincular motoboy" at bounding box center [606, 368] width 99 height 28
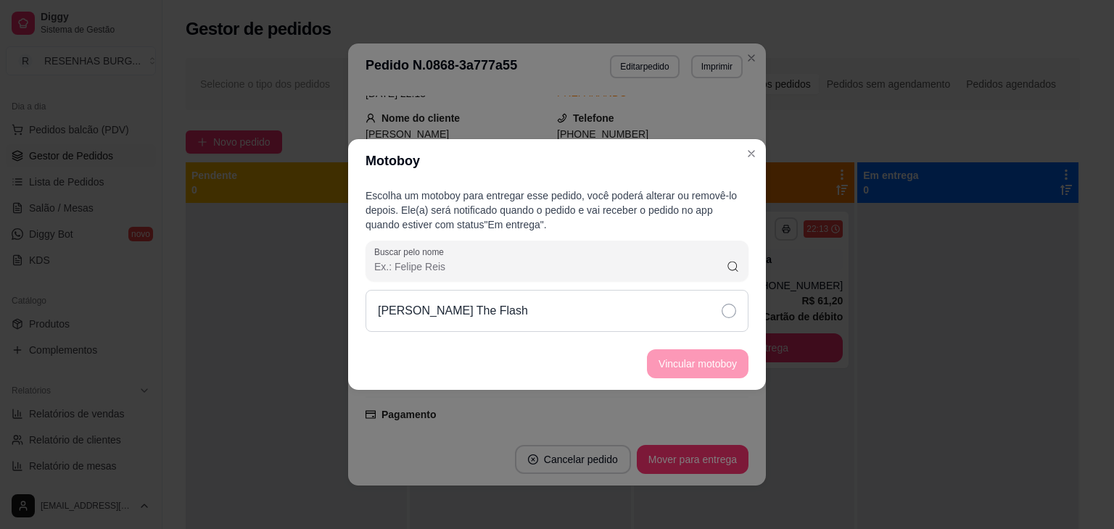
click at [705, 307] on div "[PERSON_NAME] The Flash" at bounding box center [556, 311] width 383 height 42
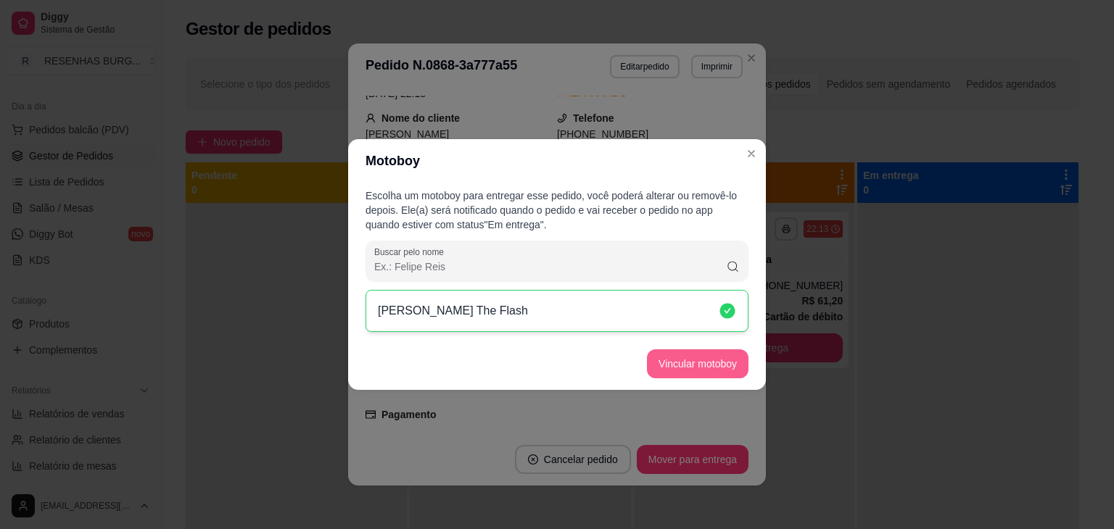
click at [694, 357] on button "Vincular motoboy" at bounding box center [697, 363] width 101 height 29
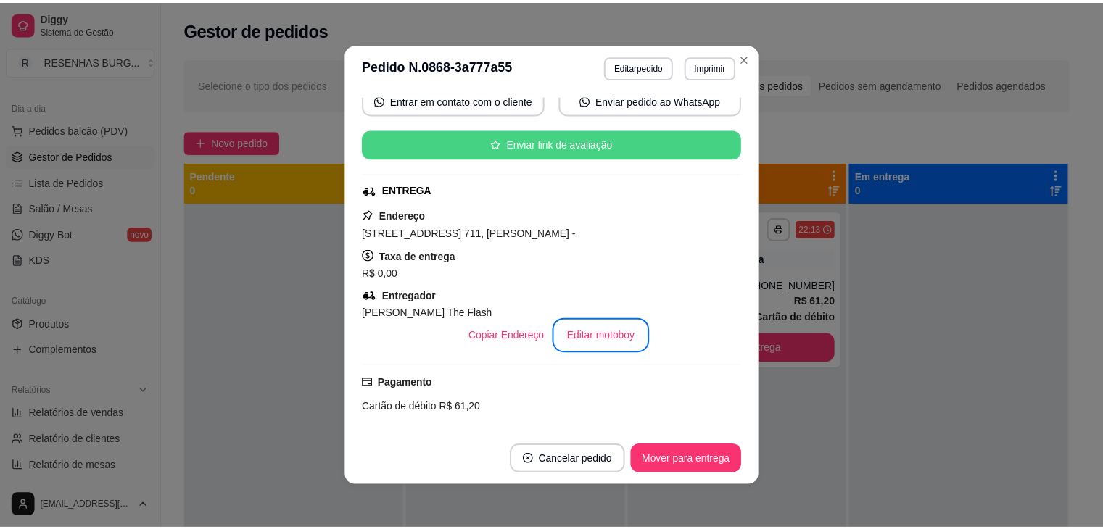
scroll to position [74, 0]
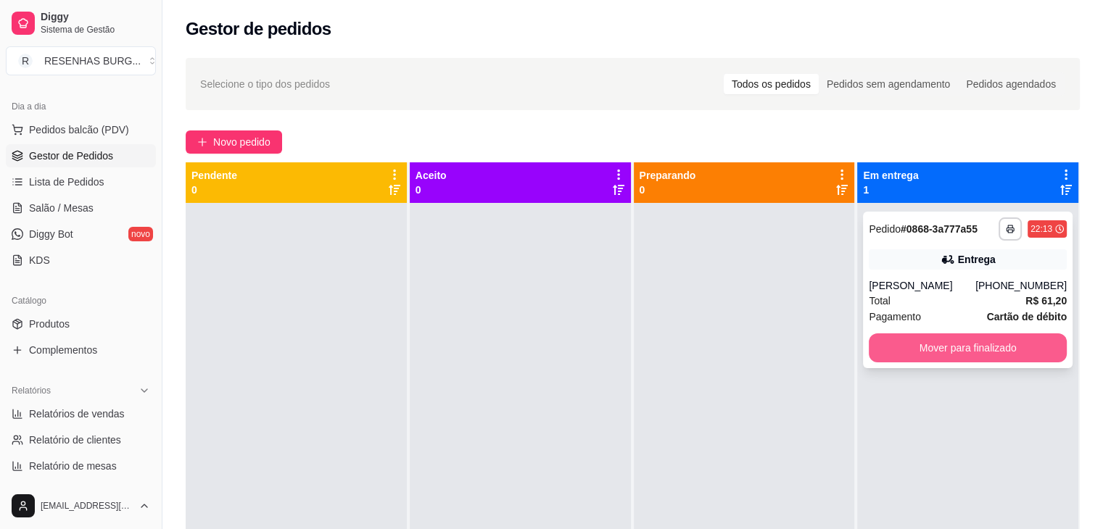
click at [954, 349] on button "Mover para finalizado" at bounding box center [967, 347] width 198 height 29
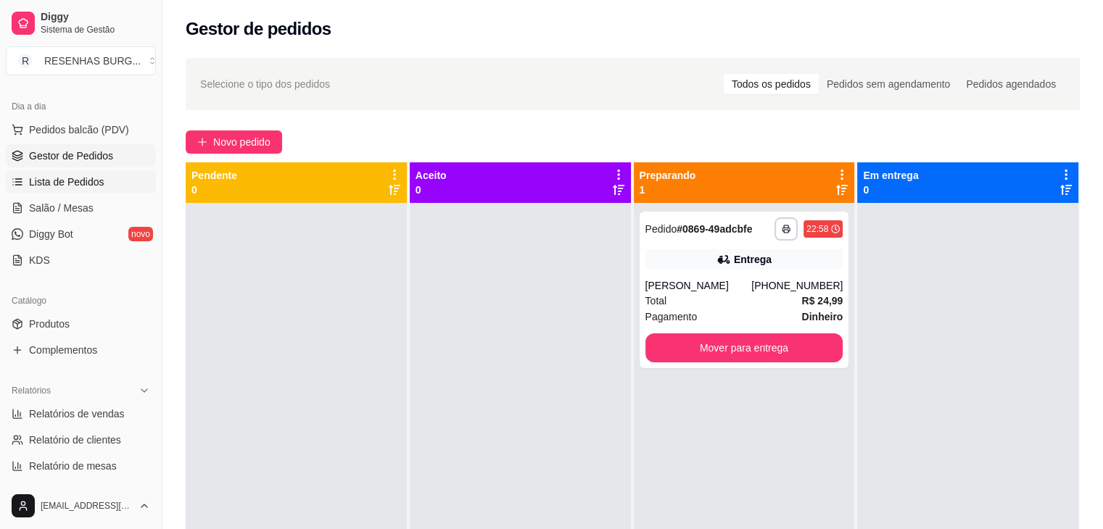
click at [114, 180] on link "Lista de Pedidos" at bounding box center [81, 181] width 150 height 23
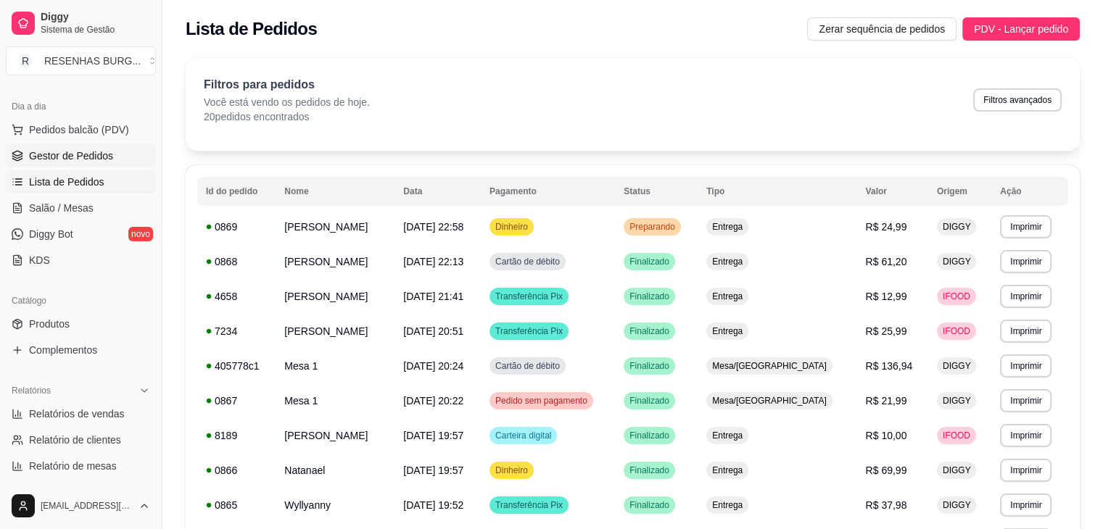
click at [99, 157] on span "Gestor de Pedidos" at bounding box center [71, 156] width 84 height 14
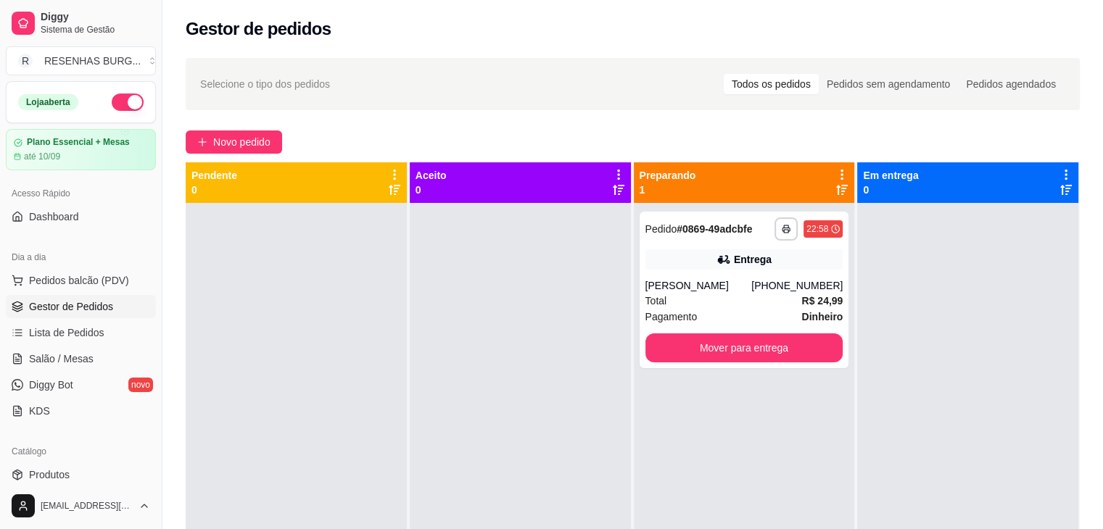
click at [118, 111] on div "Loja aberta" at bounding box center [81, 102] width 149 height 41
click at [118, 96] on button "button" at bounding box center [128, 102] width 32 height 17
click at [734, 297] on div "Total R$ 24,99" at bounding box center [744, 301] width 198 height 16
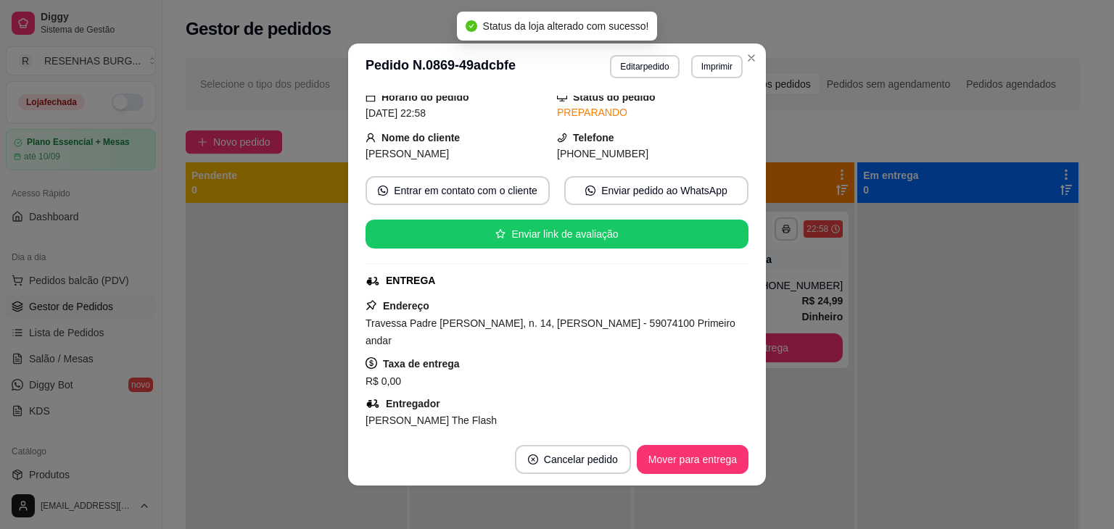
scroll to position [145, 0]
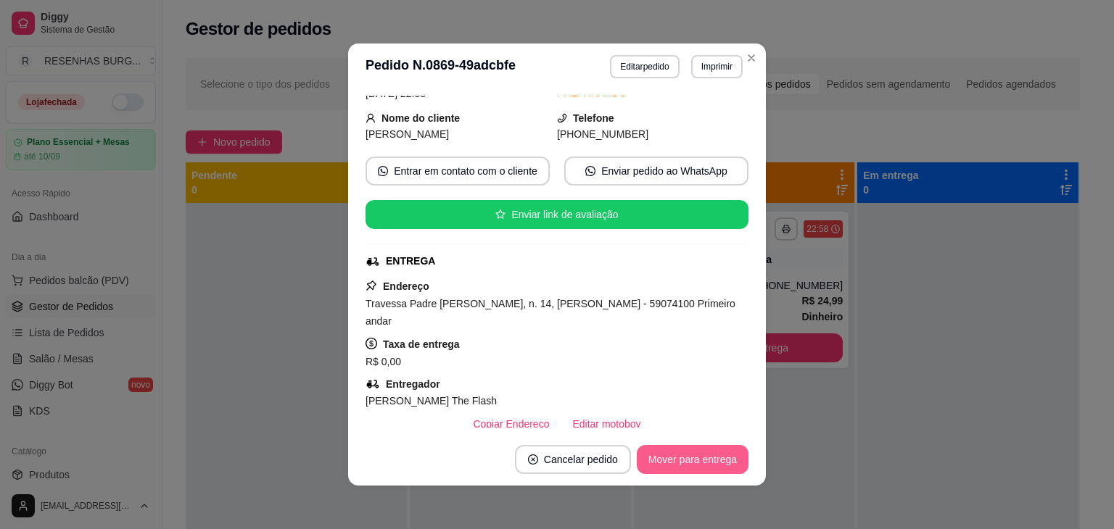
click at [687, 454] on button "Mover para entrega" at bounding box center [693, 459] width 112 height 29
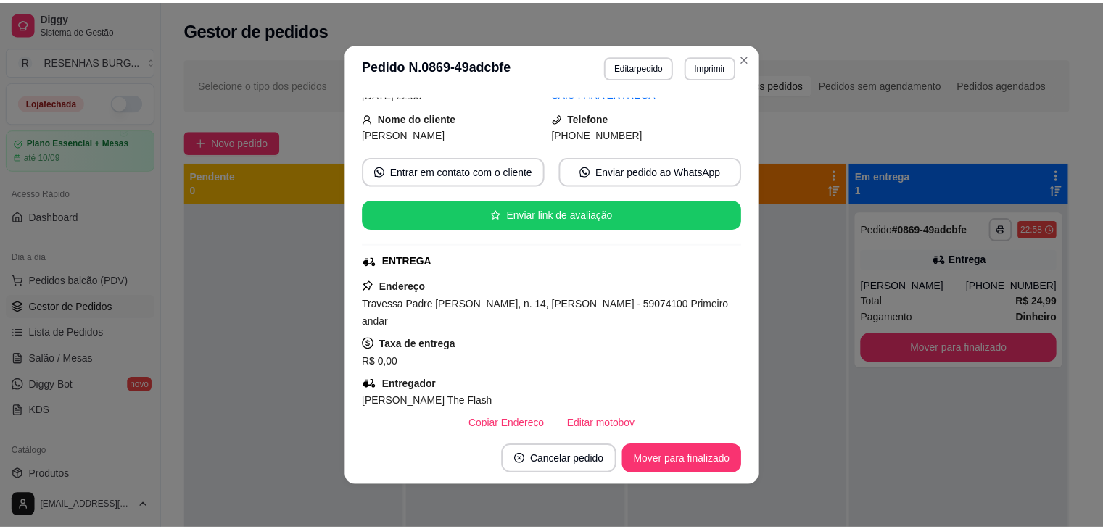
scroll to position [74, 0]
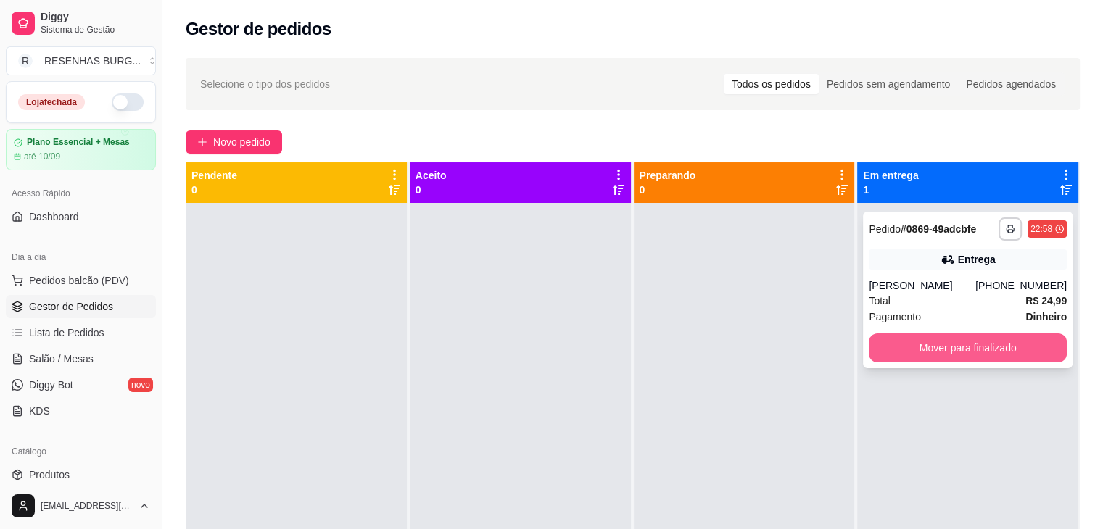
click at [956, 340] on button "Mover para finalizado" at bounding box center [967, 347] width 198 height 29
